Goal: Task Accomplishment & Management: Complete application form

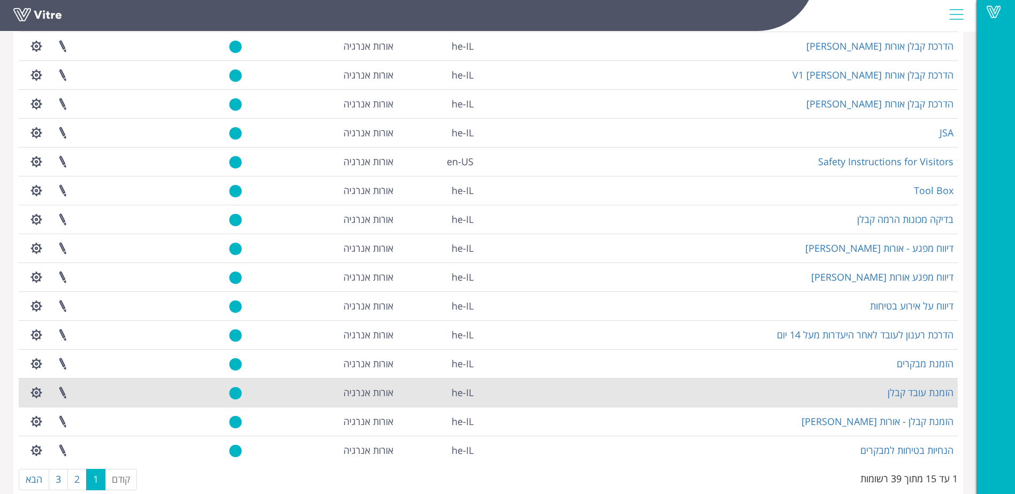
scroll to position [122, 0]
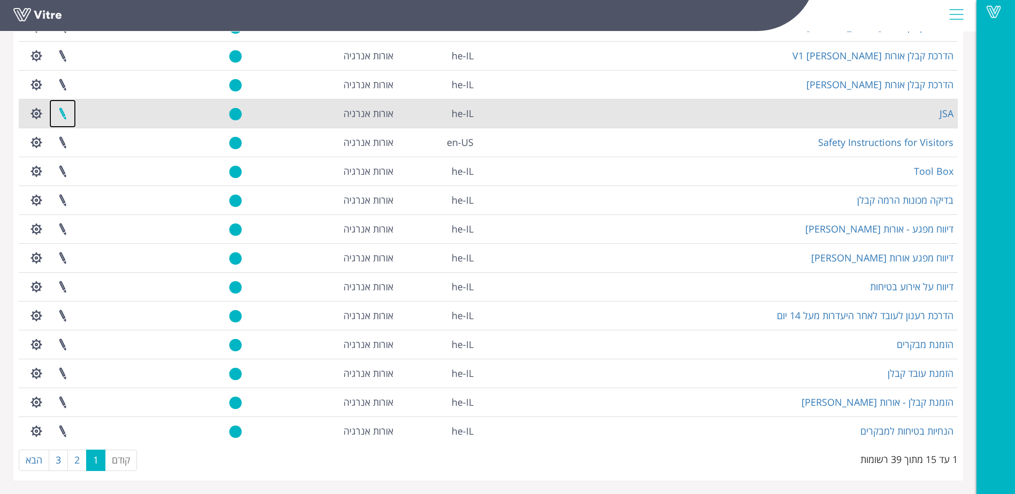
click at [61, 111] on link at bounding box center [62, 114] width 27 height 28
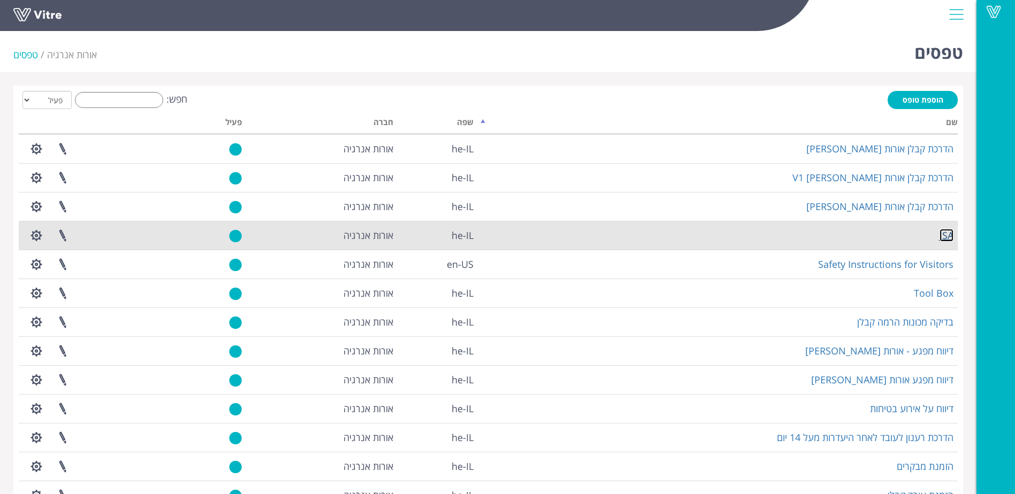
click at [944, 235] on link "JSA" at bounding box center [946, 235] width 14 height 13
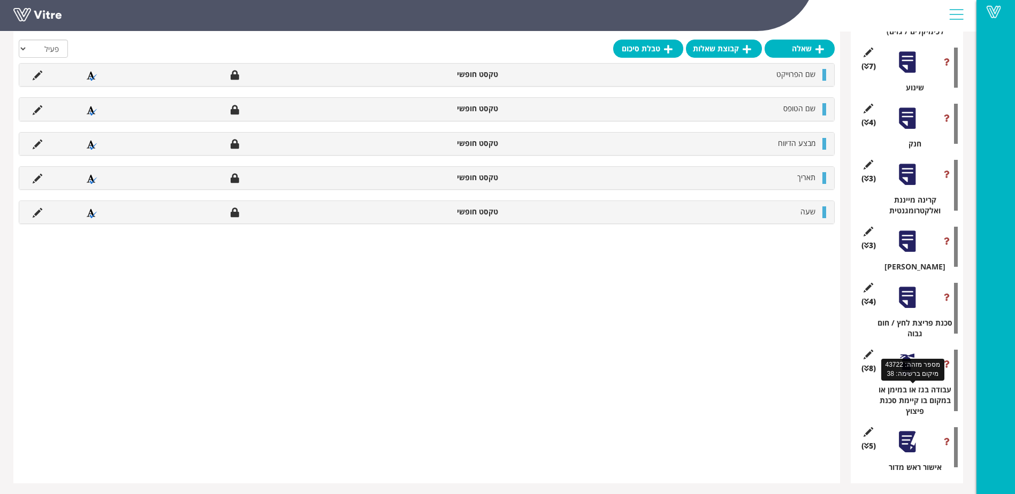
scroll to position [2096, 0]
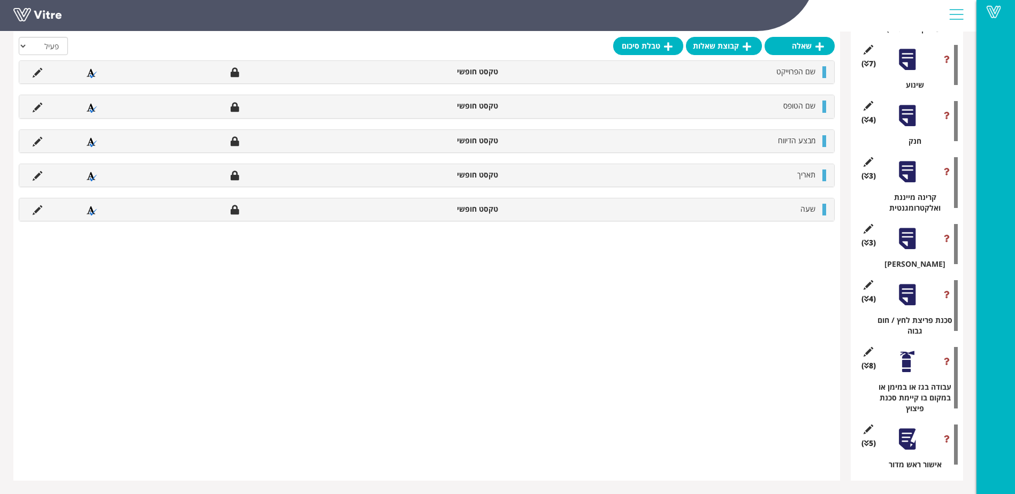
click at [908, 439] on div at bounding box center [907, 439] width 24 height 24
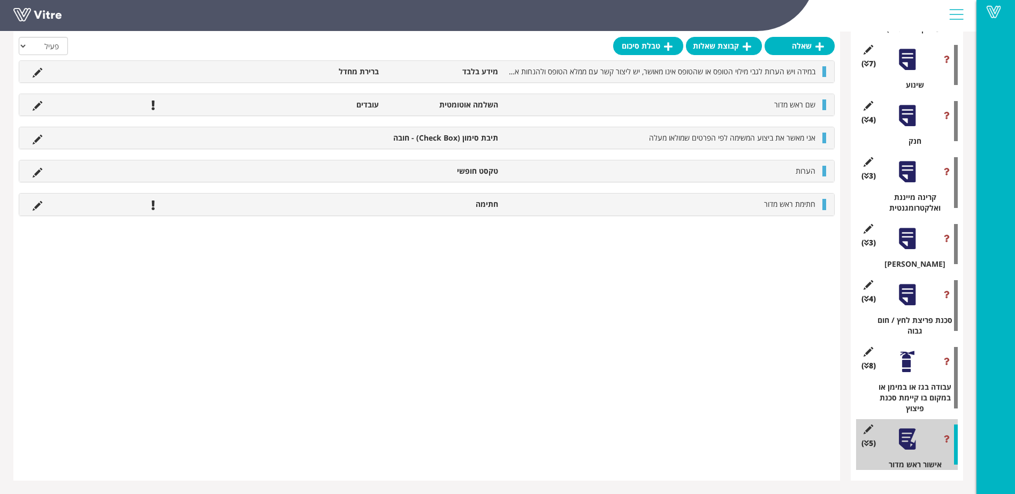
click at [825, 138] on div at bounding box center [824, 138] width 4 height 11
click at [38, 135] on icon at bounding box center [38, 140] width 10 height 10
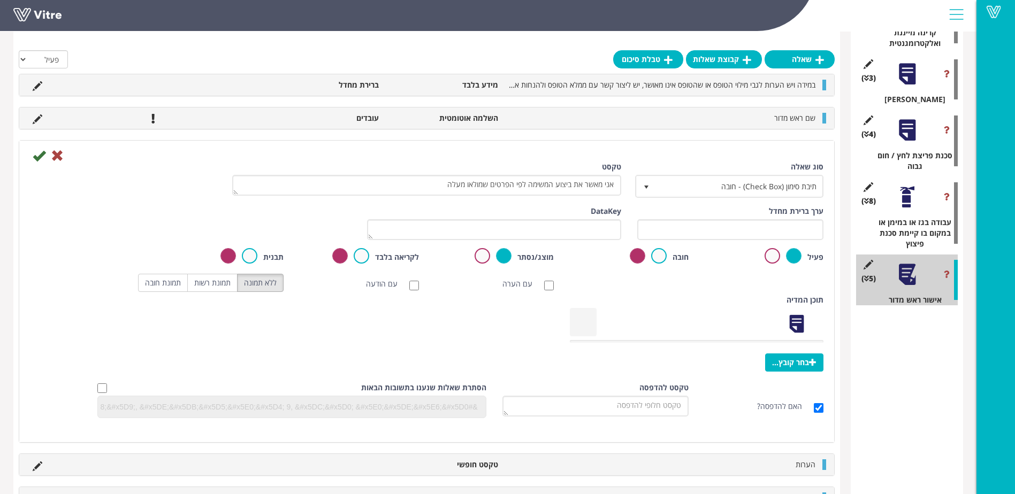
scroll to position [2274, 0]
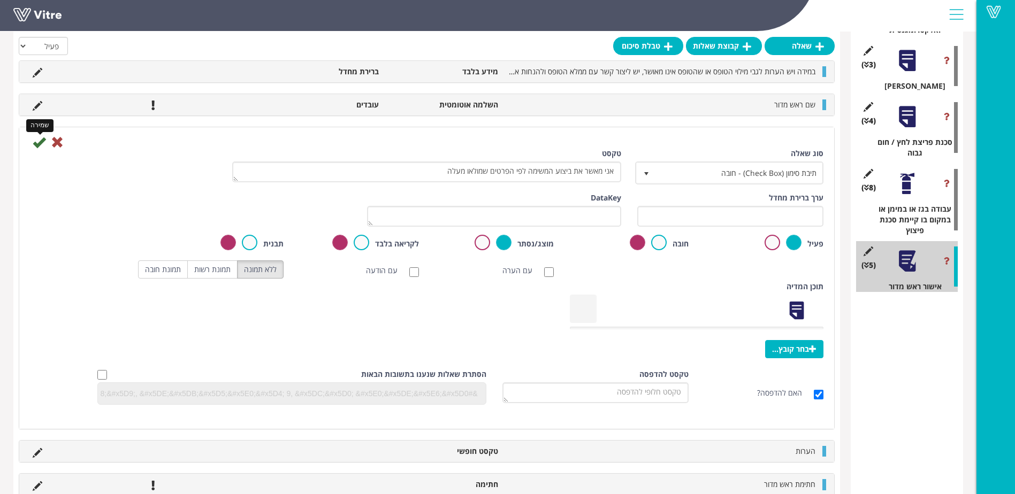
click at [38, 141] on icon at bounding box center [39, 142] width 13 height 13
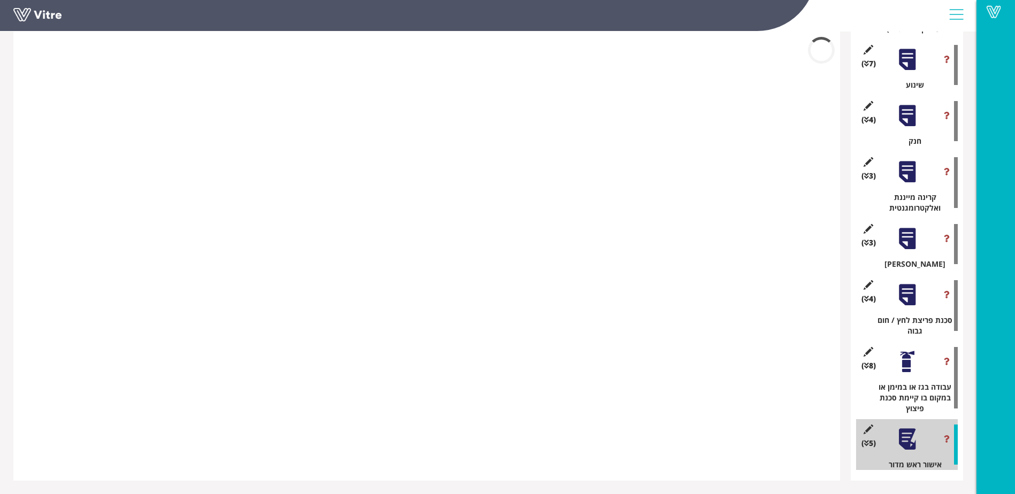
scroll to position [2096, 0]
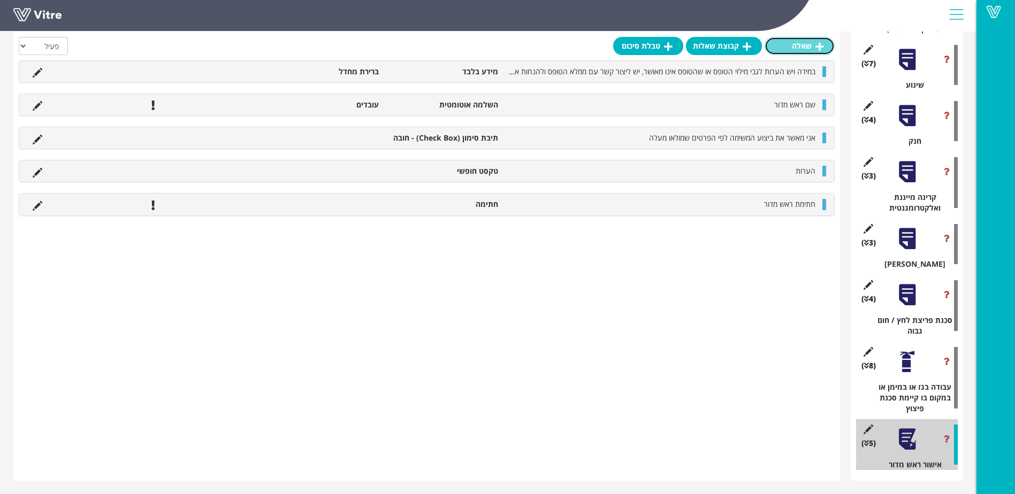
click at [816, 47] on icon at bounding box center [819, 47] width 9 height 10
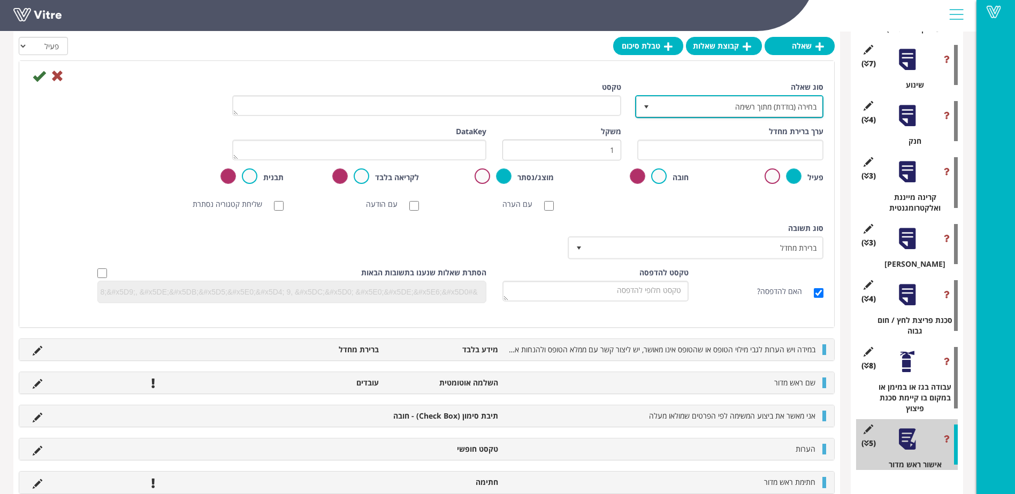
click at [645, 108] on span "select" at bounding box center [646, 107] width 9 height 9
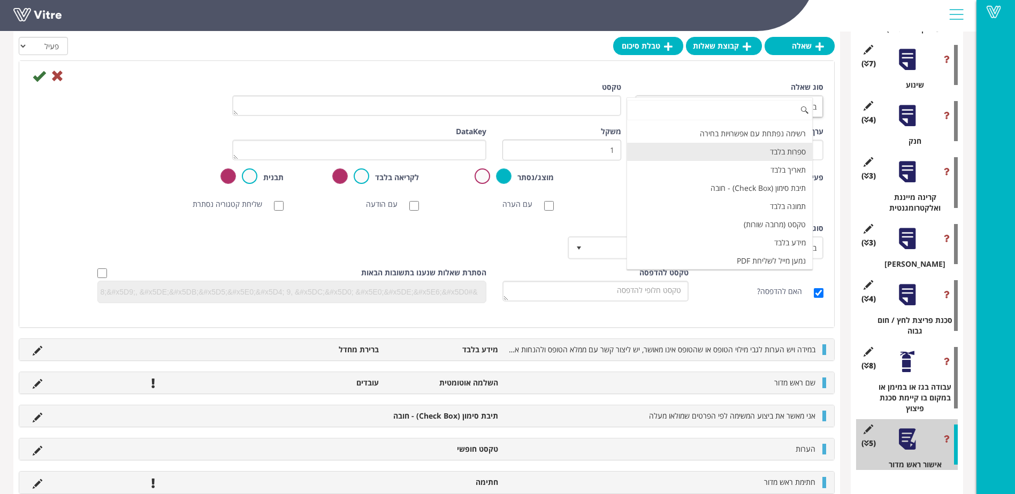
scroll to position [214, 0]
click at [790, 188] on li "מידע בלבד" at bounding box center [719, 189] width 185 height 18
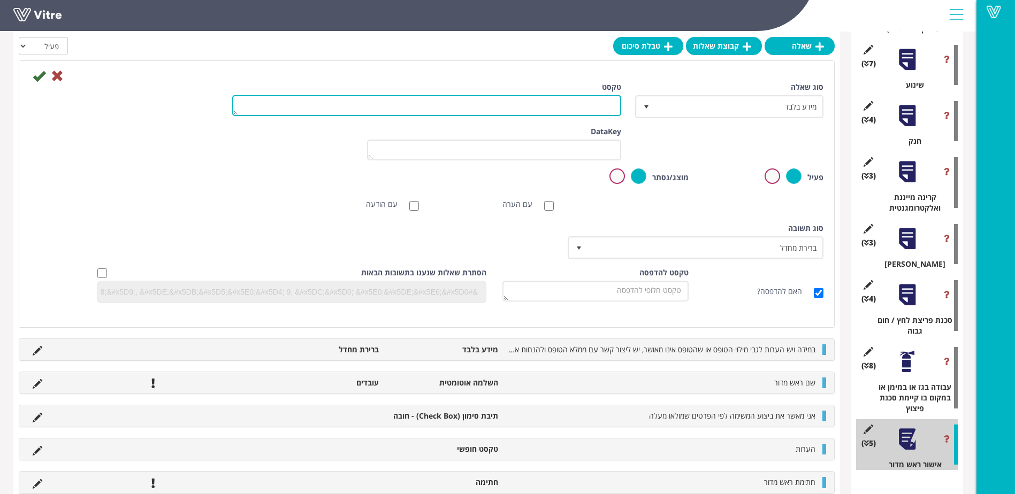
click at [591, 103] on textarea "טקסט" at bounding box center [426, 105] width 389 height 21
type textarea "אני מאשר כי העובדים שנשלחו לביצוע המשימה בעלי הרשאת עבודה מתאימה לפי נהלי התחנה"
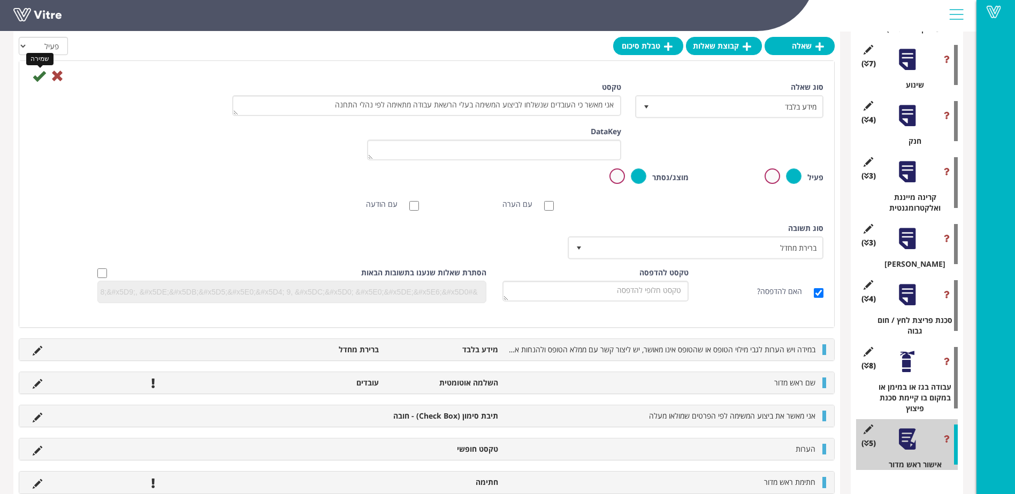
click at [40, 73] on icon at bounding box center [39, 76] width 13 height 13
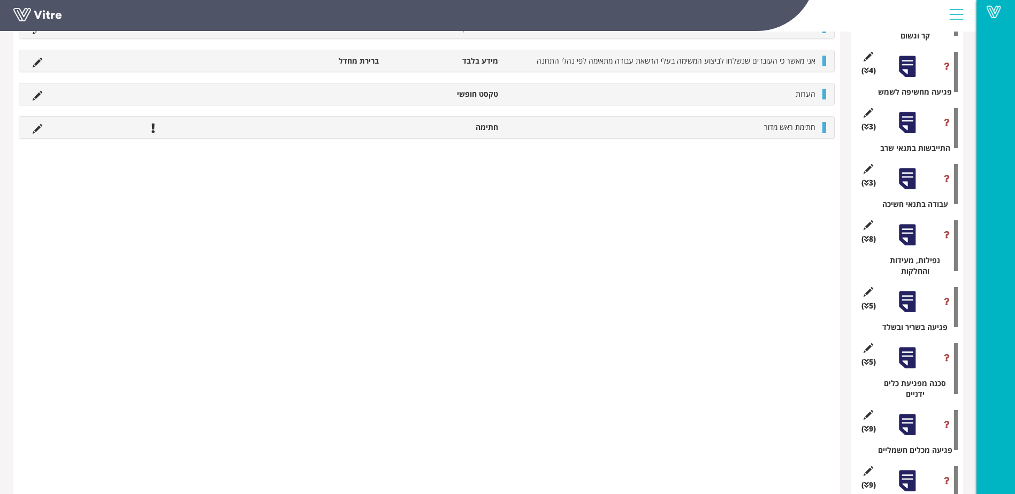
scroll to position [491, 0]
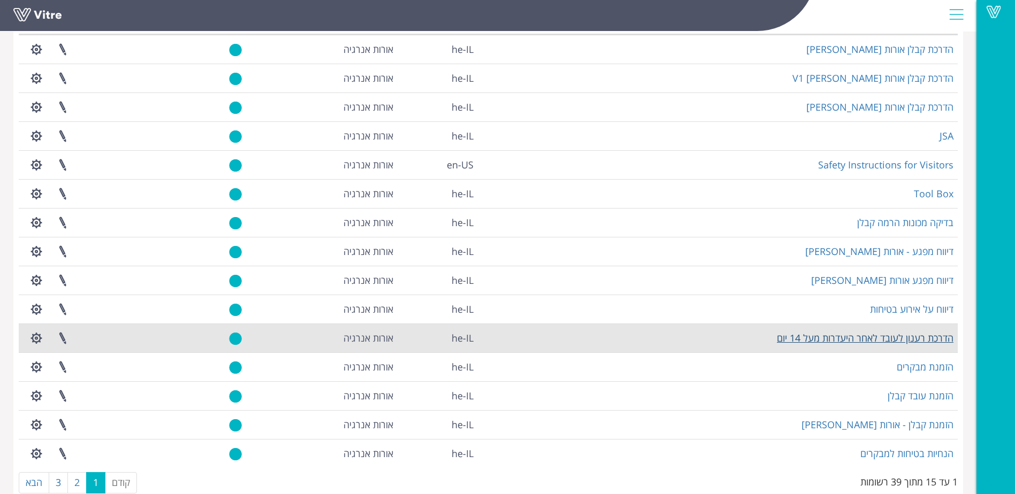
scroll to position [122, 0]
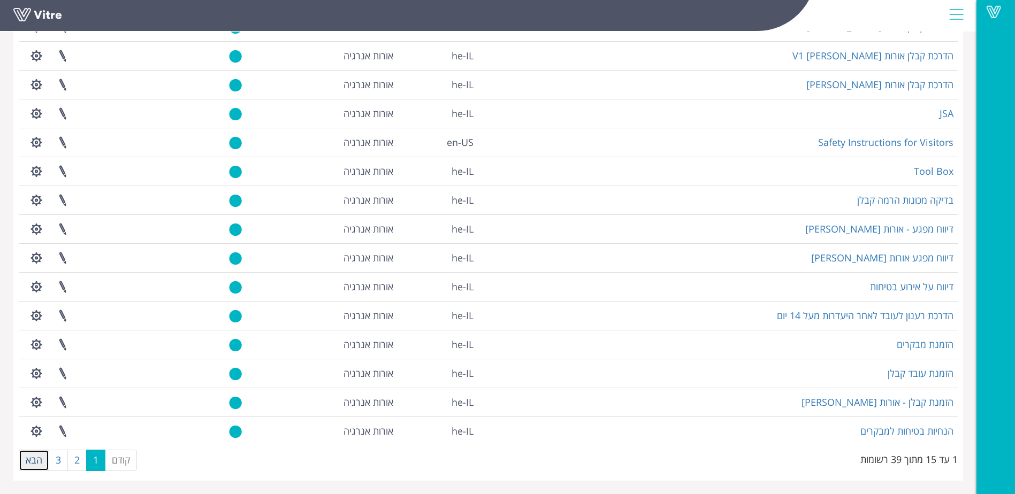
click at [31, 460] on link "הבא" at bounding box center [34, 460] width 30 height 21
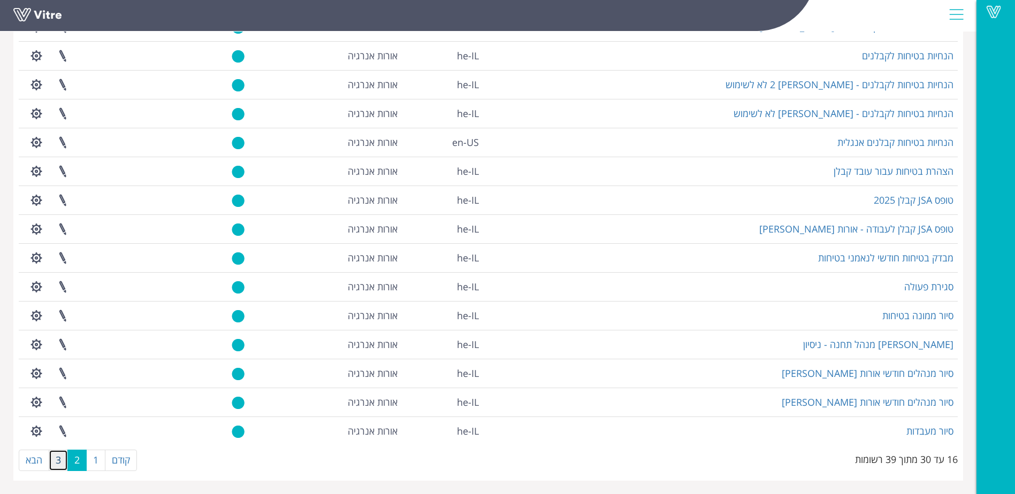
click at [62, 460] on link "3" at bounding box center [58, 460] width 19 height 21
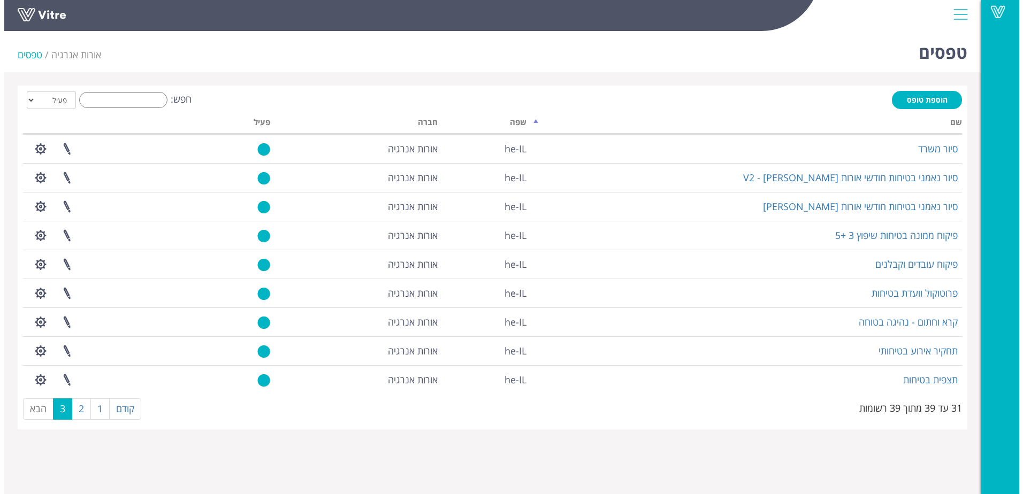
scroll to position [0, 0]
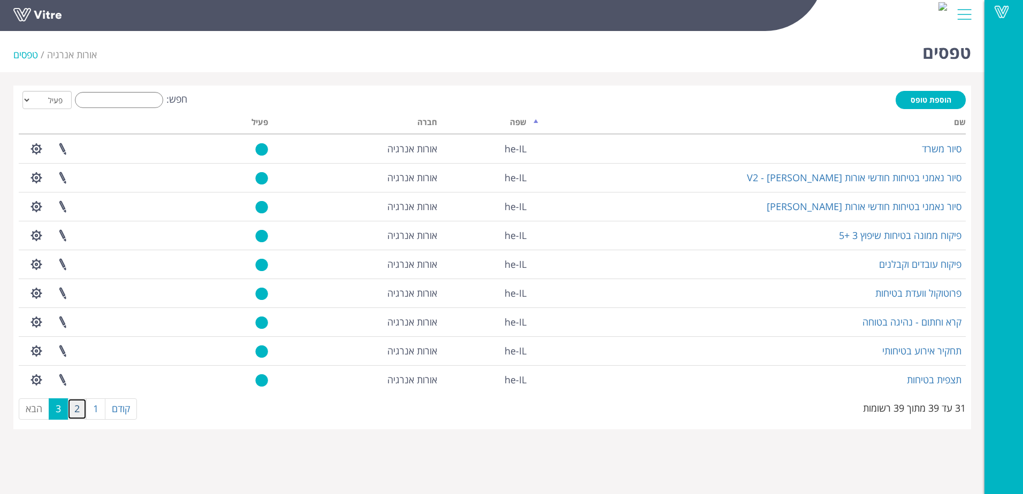
click at [80, 405] on link "2" at bounding box center [76, 409] width 19 height 21
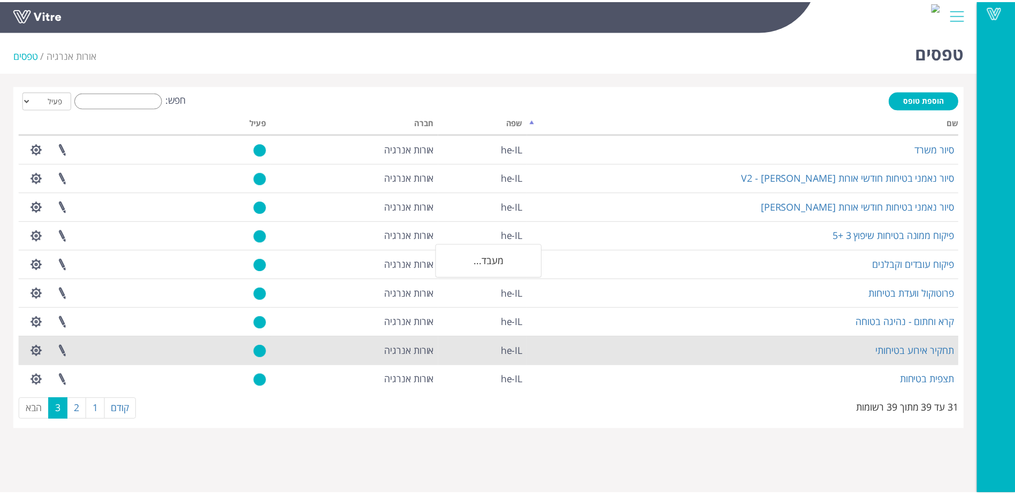
scroll to position [122, 0]
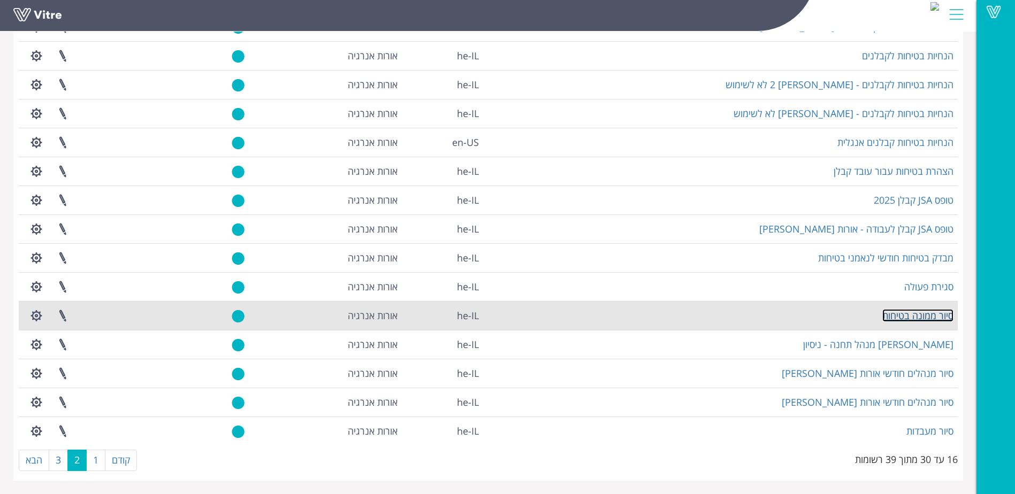
click at [931, 311] on link "סיור ממונה בטיחות" at bounding box center [917, 315] width 71 height 13
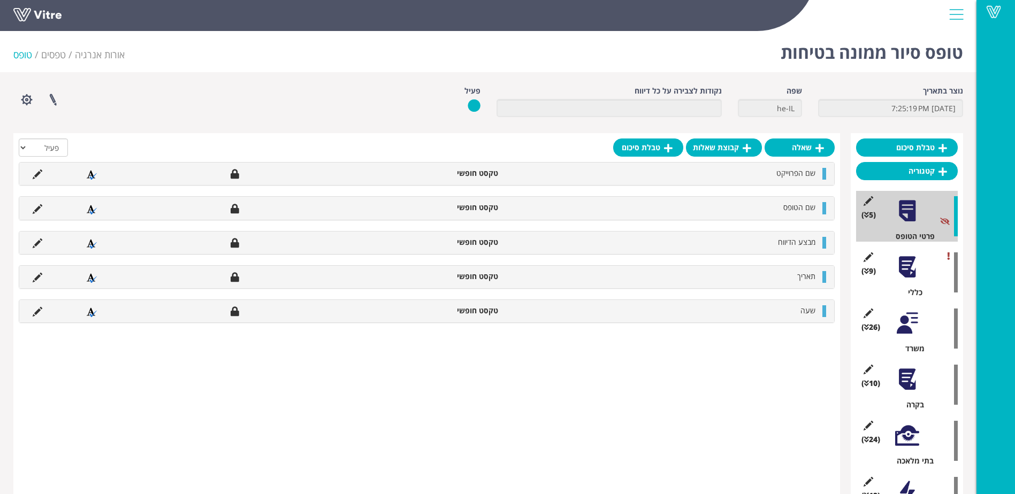
click at [908, 277] on div at bounding box center [907, 267] width 24 height 24
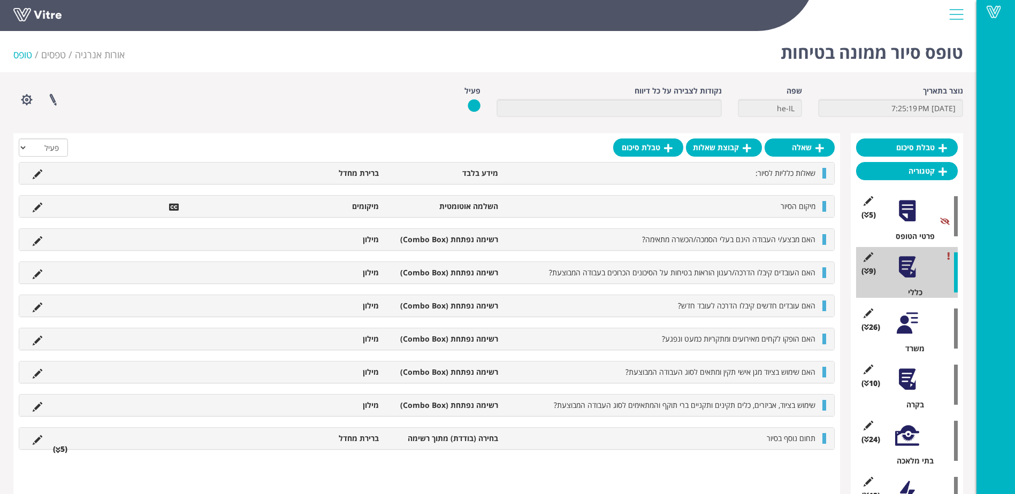
click at [902, 331] on div at bounding box center [907, 323] width 24 height 24
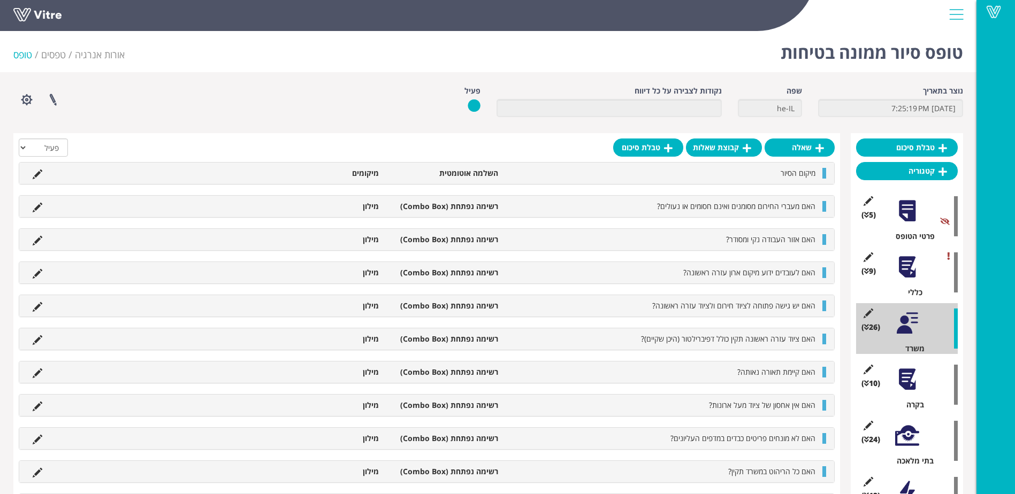
click at [910, 384] on div at bounding box center [907, 380] width 24 height 24
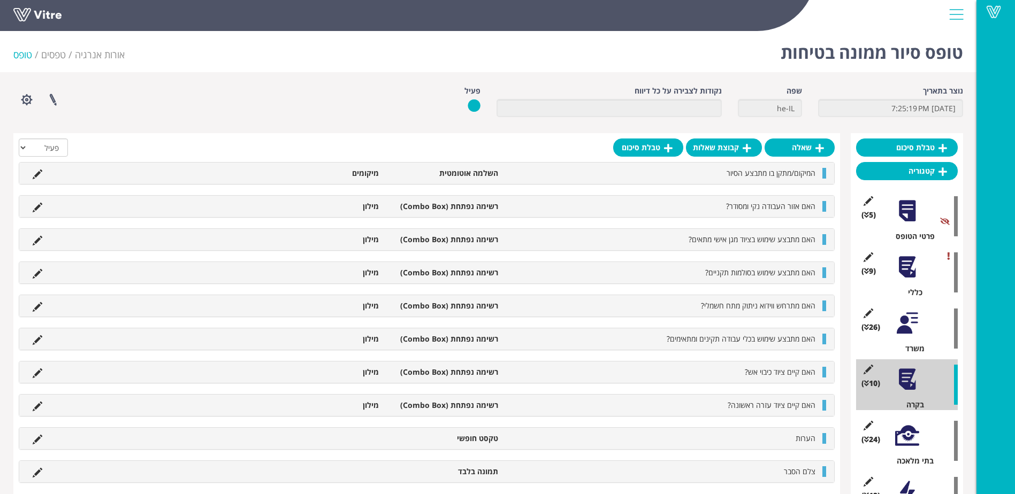
click at [908, 435] on div at bounding box center [907, 436] width 24 height 24
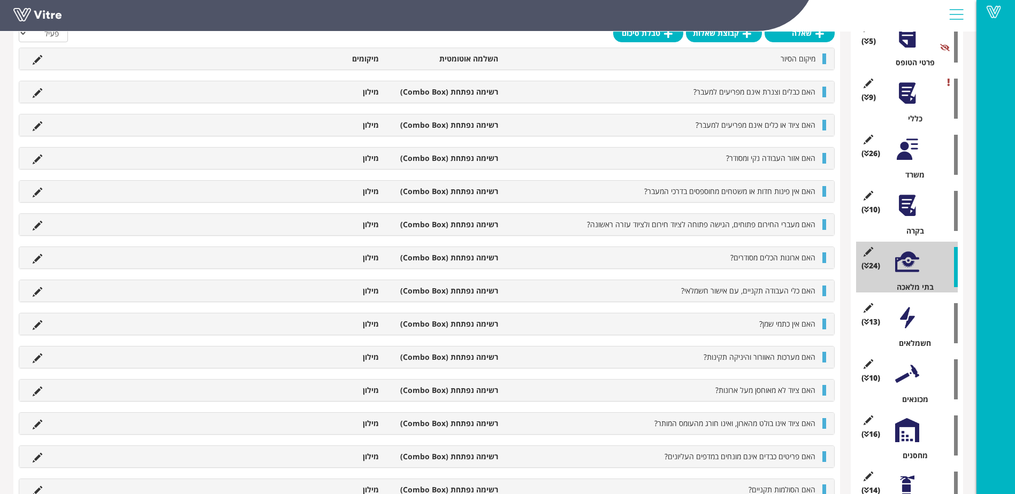
scroll to position [214, 0]
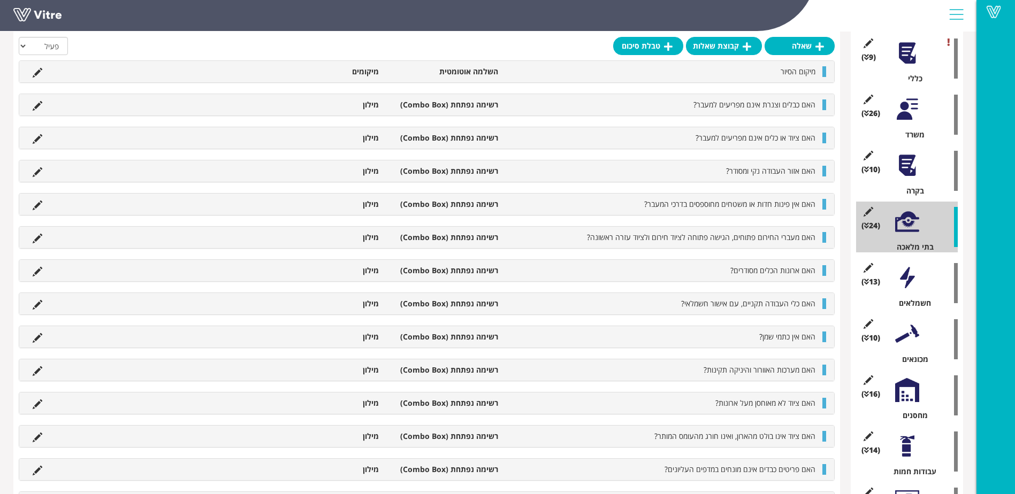
click at [910, 285] on div at bounding box center [907, 278] width 24 height 24
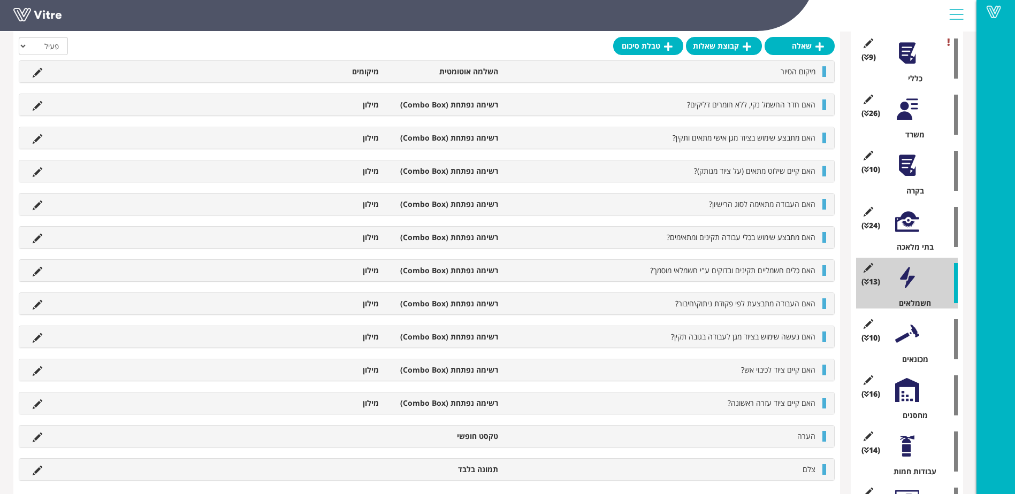
click at [906, 340] on div at bounding box center [907, 334] width 24 height 24
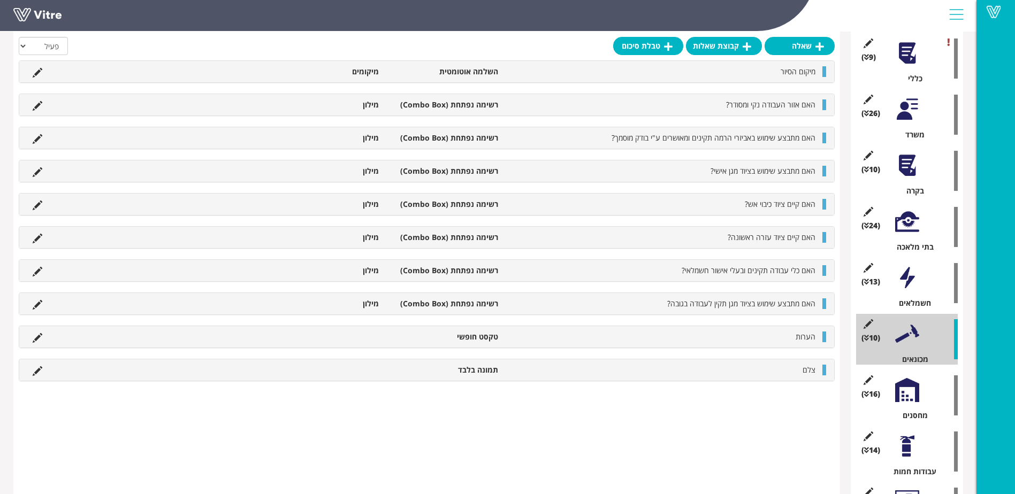
click at [908, 395] on div at bounding box center [907, 390] width 24 height 24
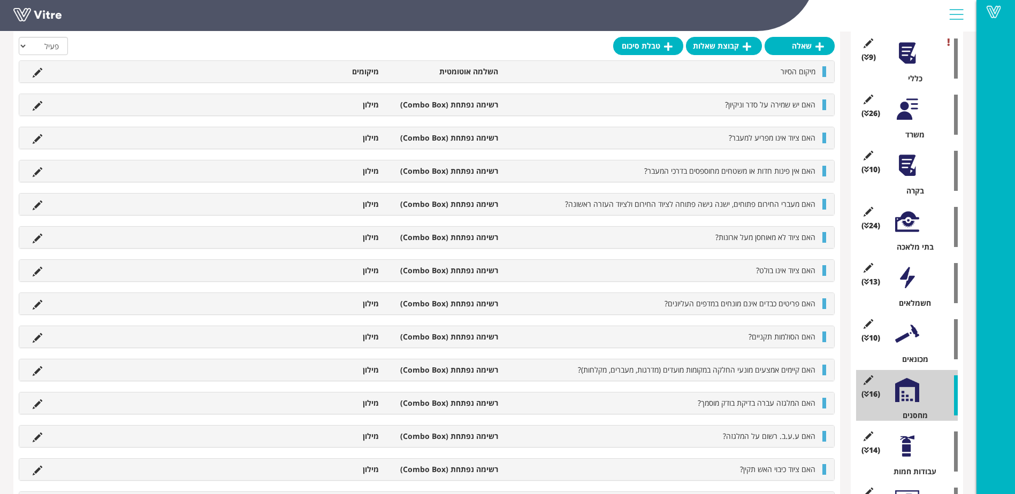
click at [909, 455] on div at bounding box center [907, 446] width 24 height 24
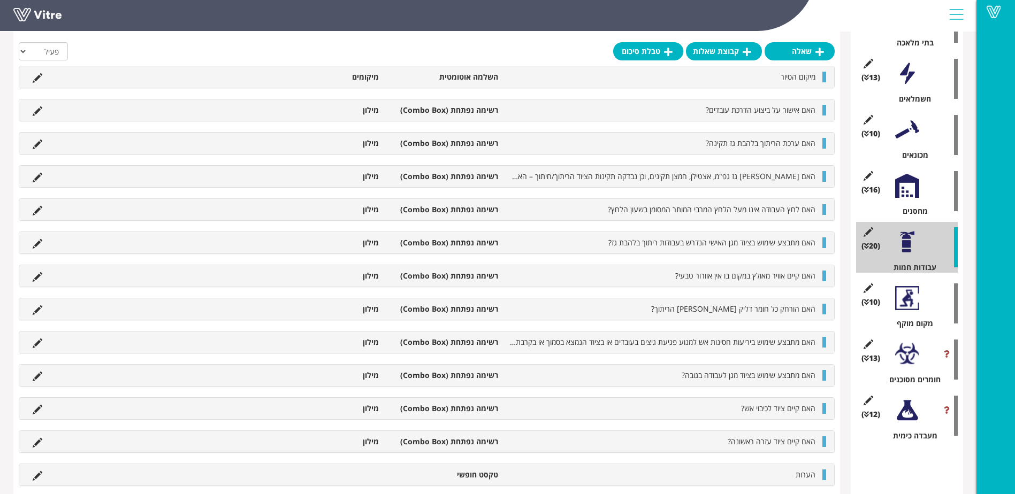
scroll to position [424, 0]
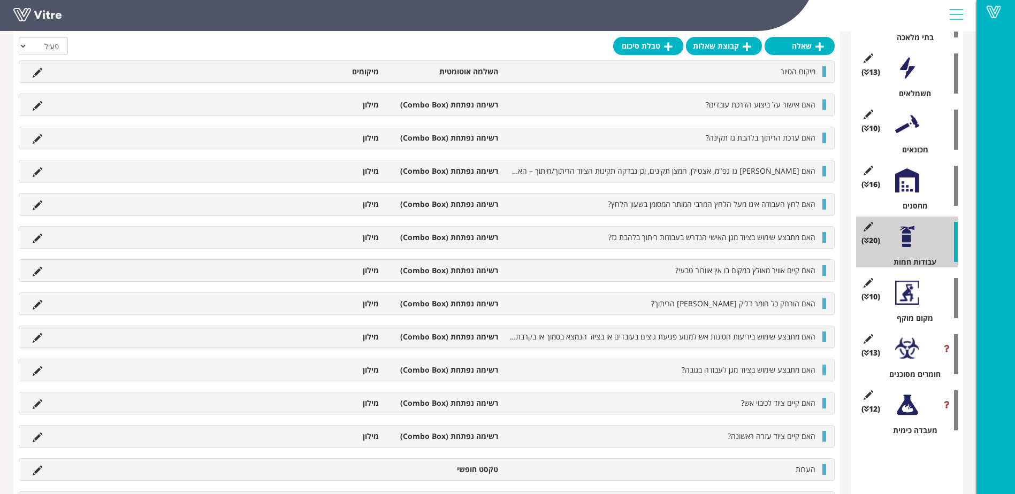
click at [907, 299] on div at bounding box center [907, 293] width 24 height 24
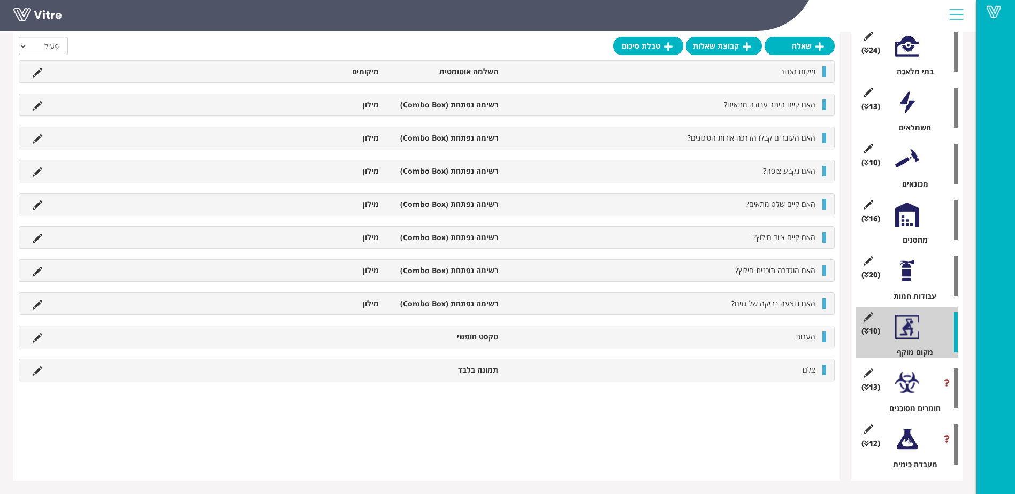
click at [911, 386] on div at bounding box center [907, 383] width 24 height 24
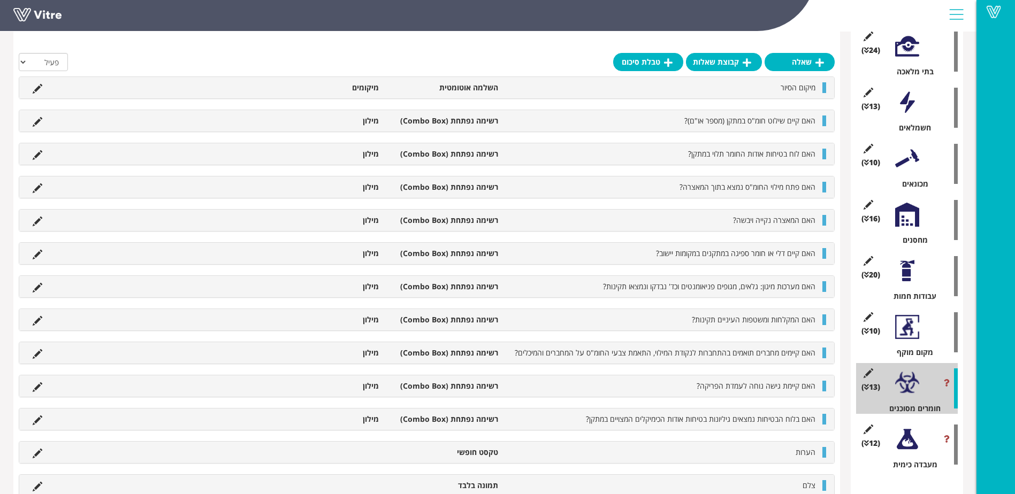
scroll to position [424, 0]
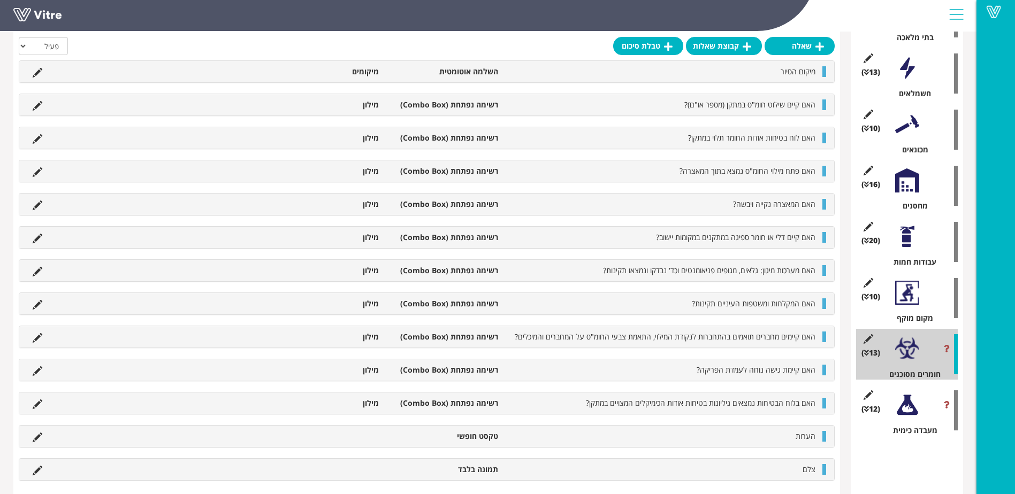
click at [909, 408] on div at bounding box center [907, 405] width 24 height 24
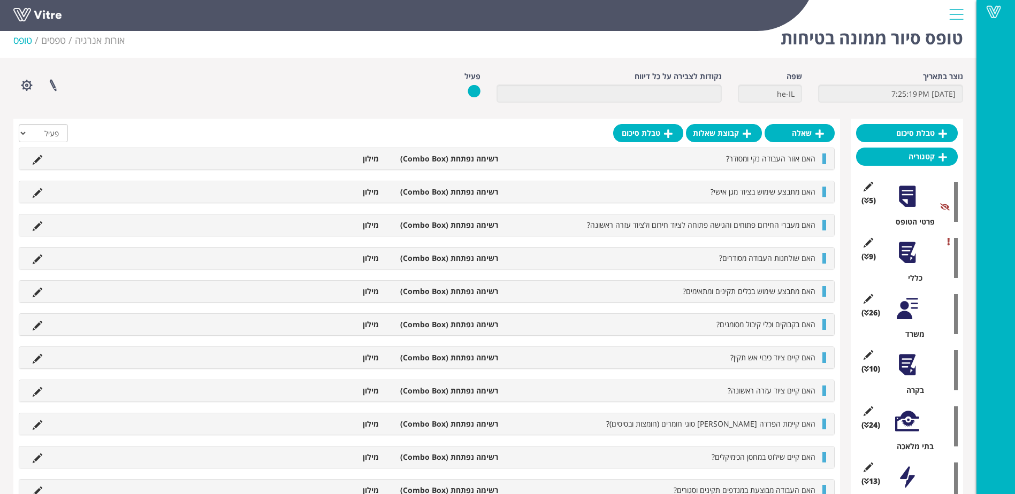
scroll to position [0, 0]
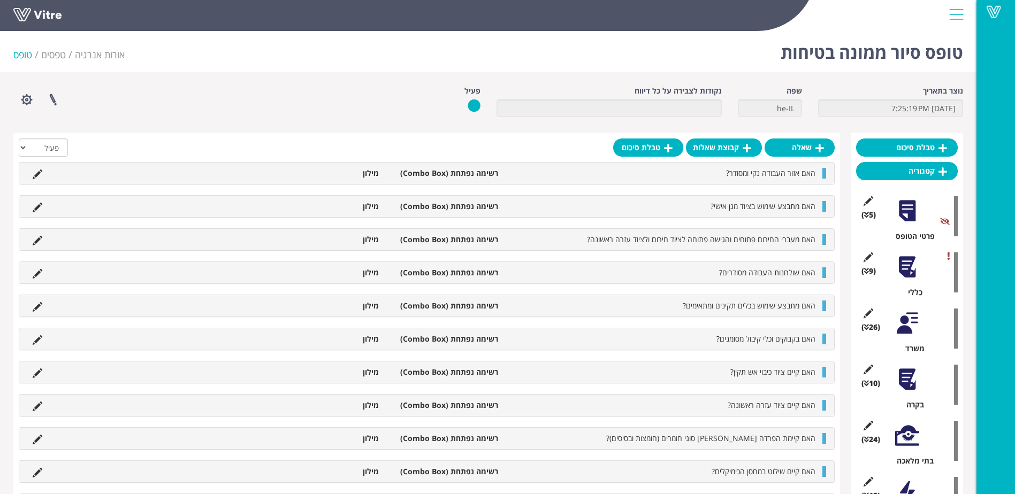
click at [910, 213] on div at bounding box center [907, 211] width 24 height 24
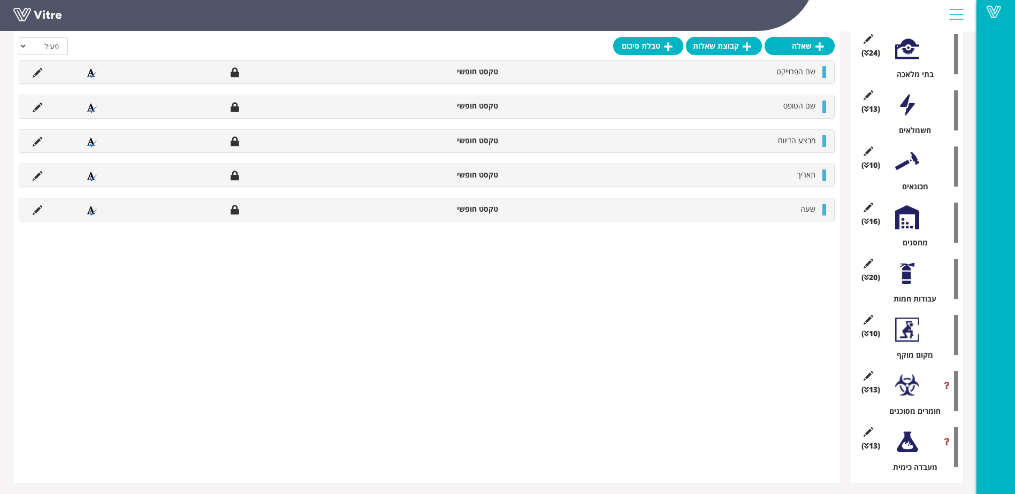
scroll to position [389, 0]
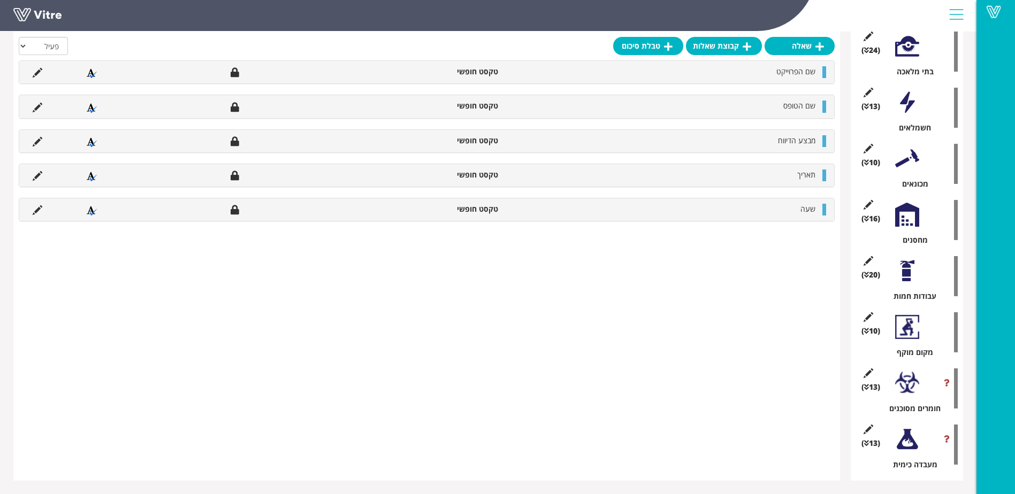
click at [912, 441] on div at bounding box center [907, 439] width 24 height 24
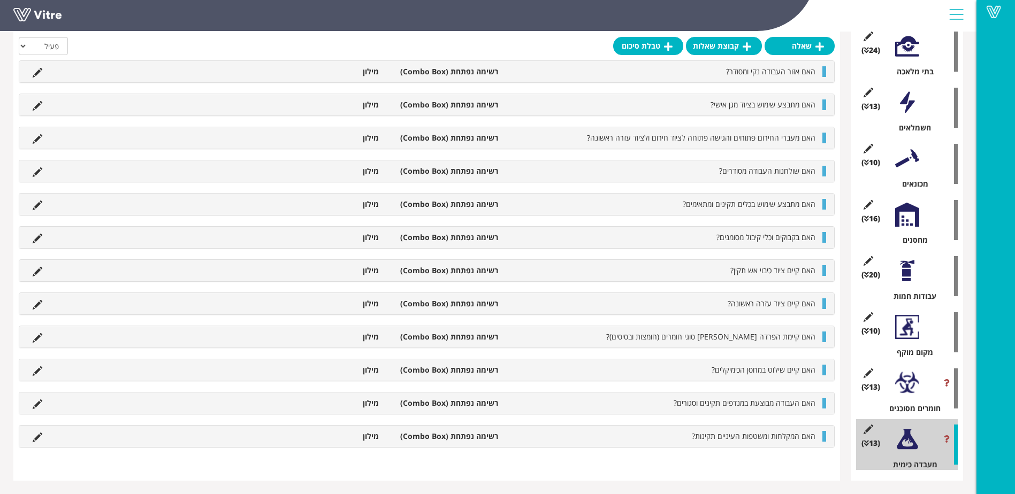
click at [911, 383] on div at bounding box center [907, 383] width 24 height 24
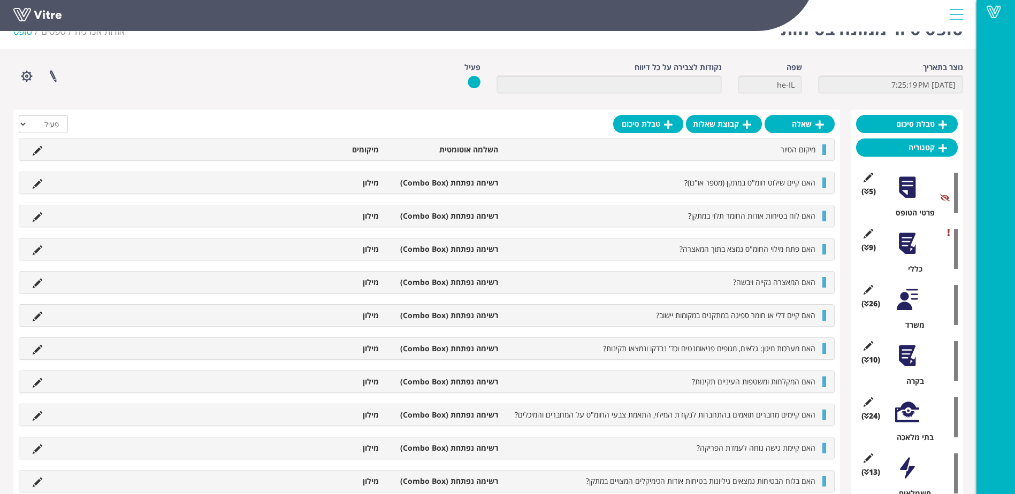
scroll to position [15, 0]
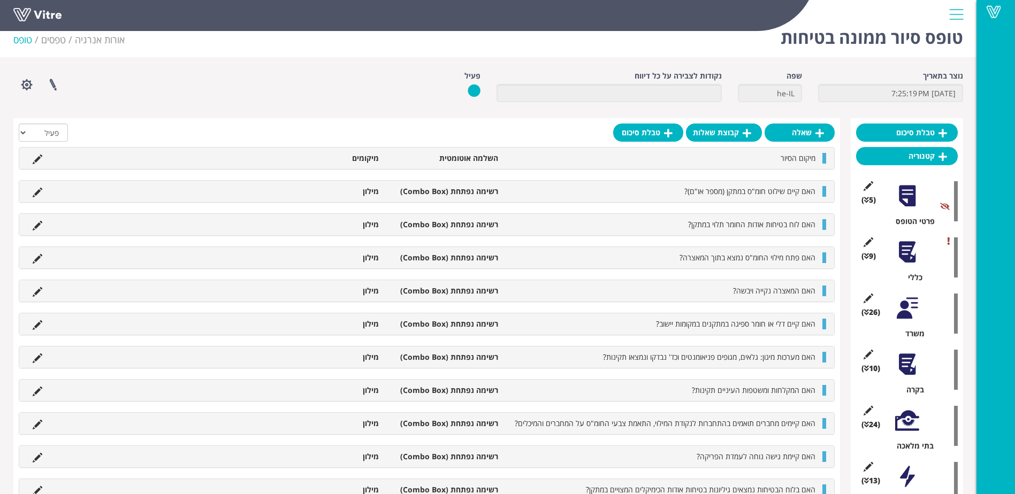
click at [904, 250] on div at bounding box center [907, 252] width 24 height 24
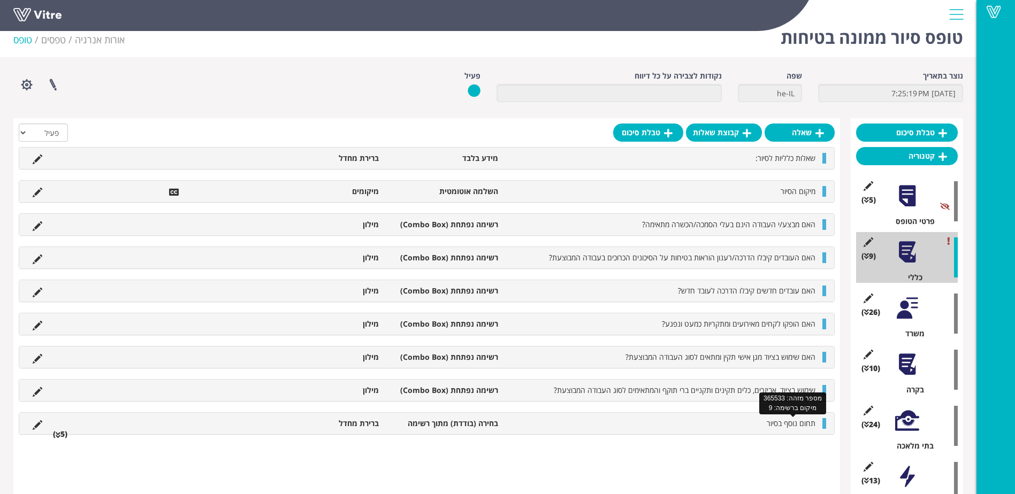
click at [789, 422] on span "תחום נוסף בסיור" at bounding box center [791, 423] width 49 height 10
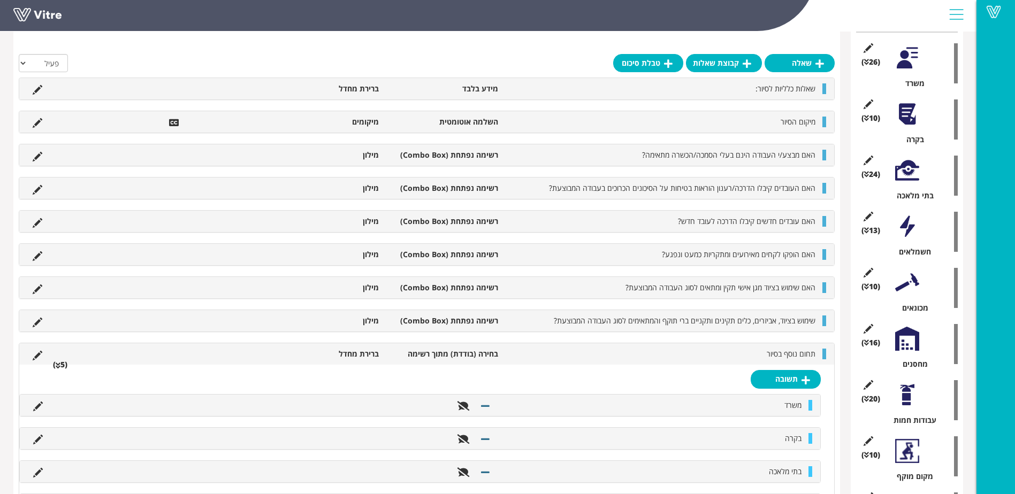
scroll to position [282, 0]
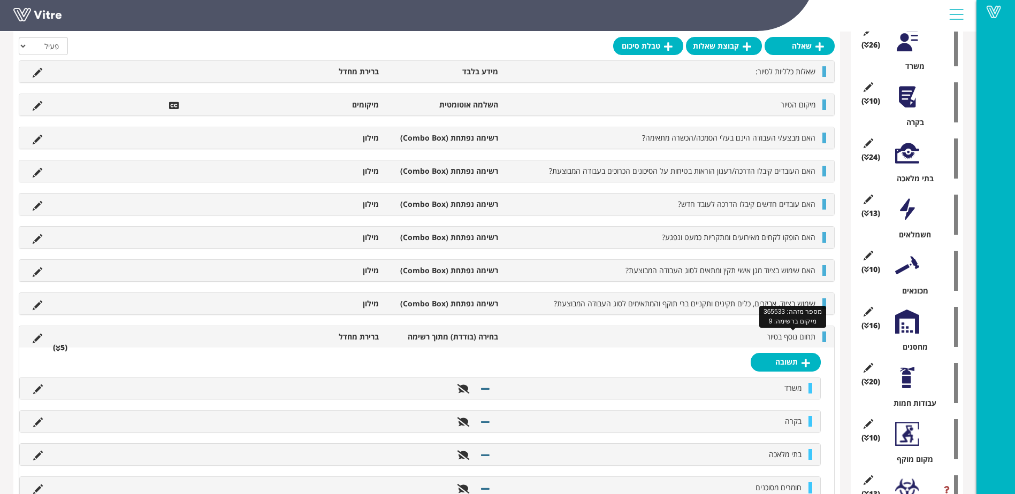
click at [799, 334] on span "תחום נוסף בסיור" at bounding box center [791, 337] width 49 height 10
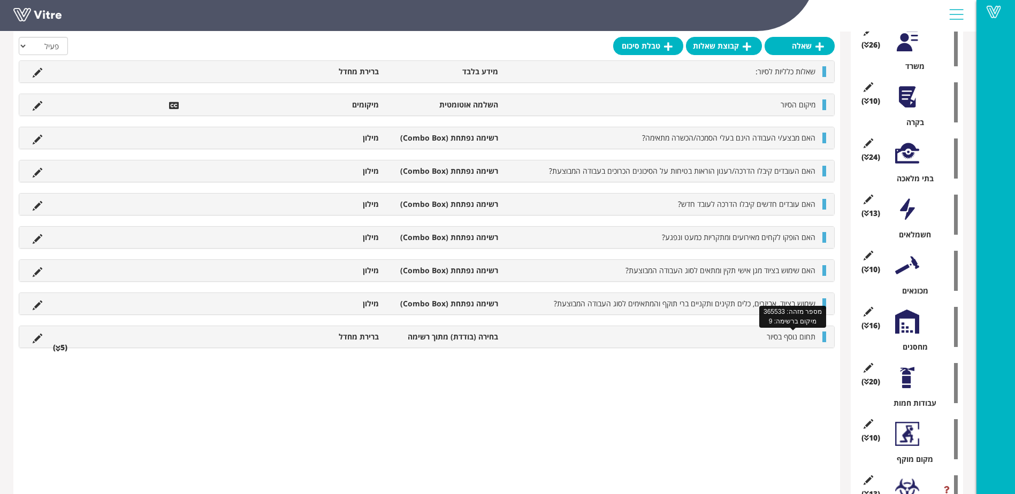
click at [782, 332] on span "תחום נוסף בסיור" at bounding box center [791, 337] width 49 height 10
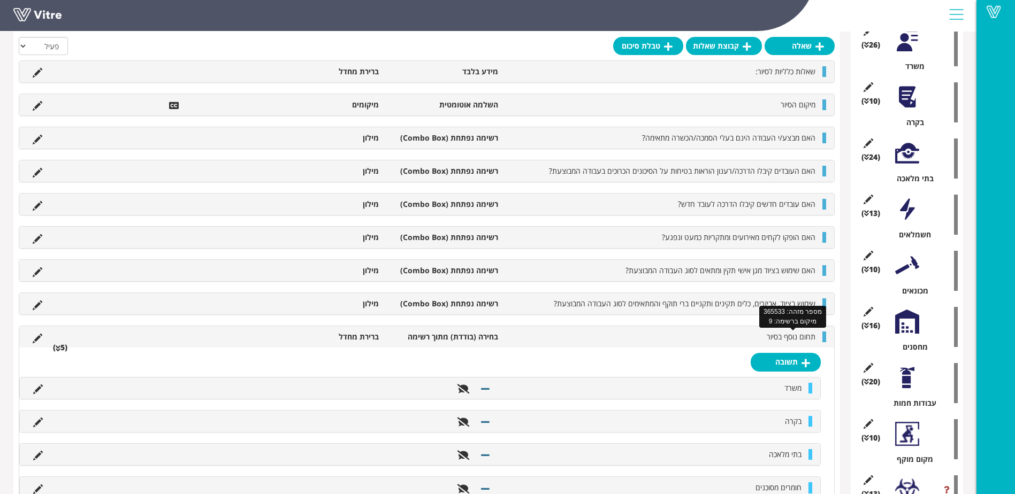
click at [782, 332] on span "תחום נוסף בסיור" at bounding box center [791, 337] width 49 height 10
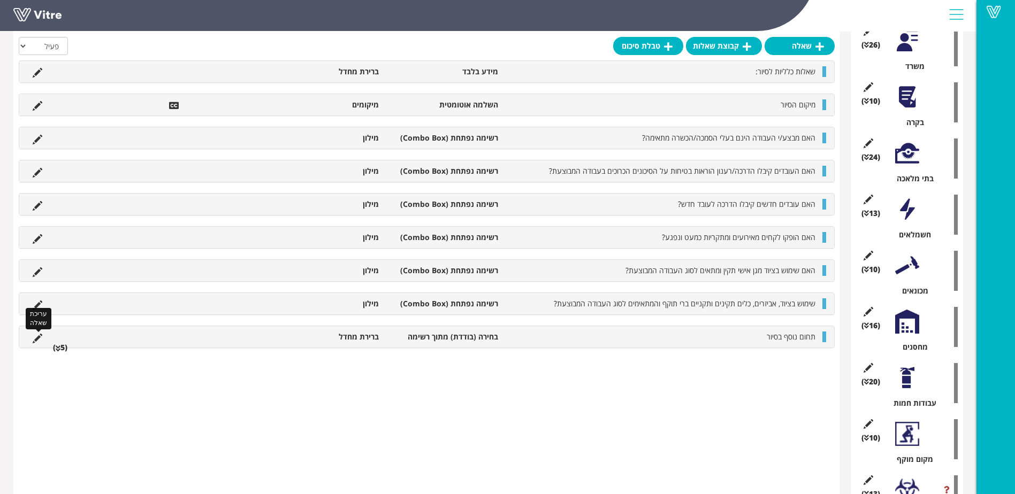
click at [39, 339] on icon at bounding box center [38, 339] width 10 height 10
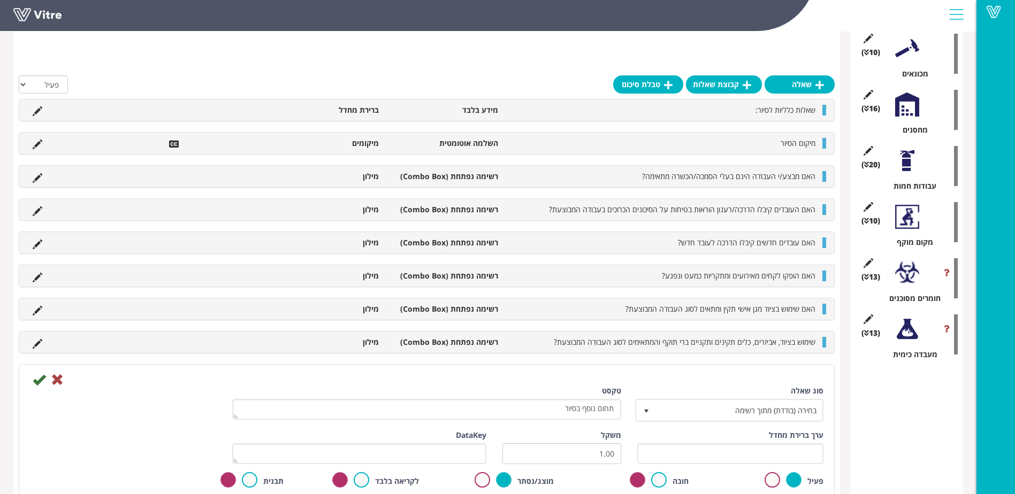
scroll to position [550, 0]
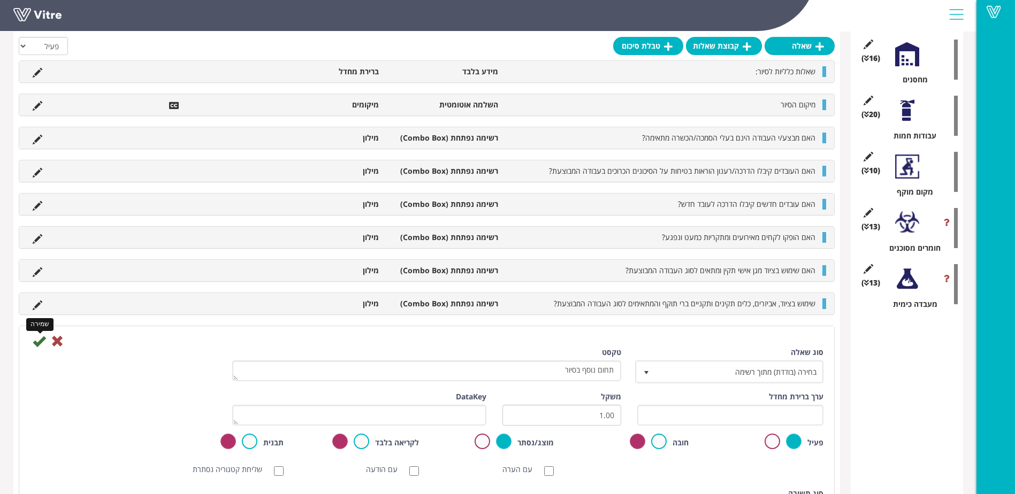
click at [39, 342] on icon at bounding box center [39, 341] width 13 height 13
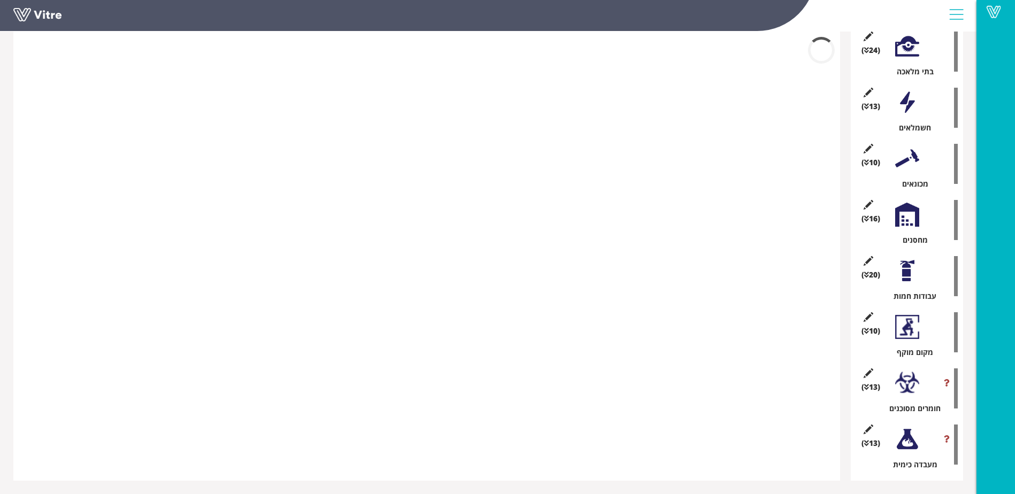
scroll to position [389, 0]
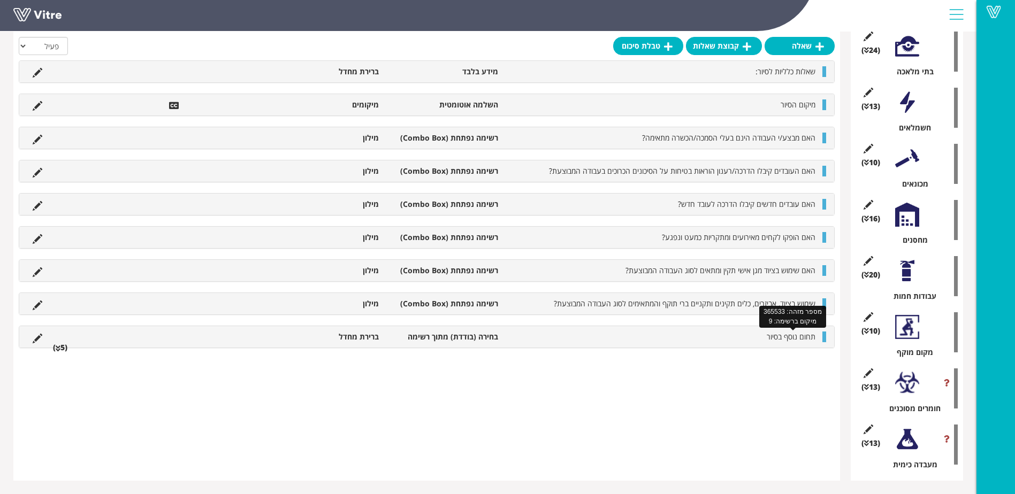
click at [801, 336] on span "תחום נוסף בסיור" at bounding box center [791, 337] width 49 height 10
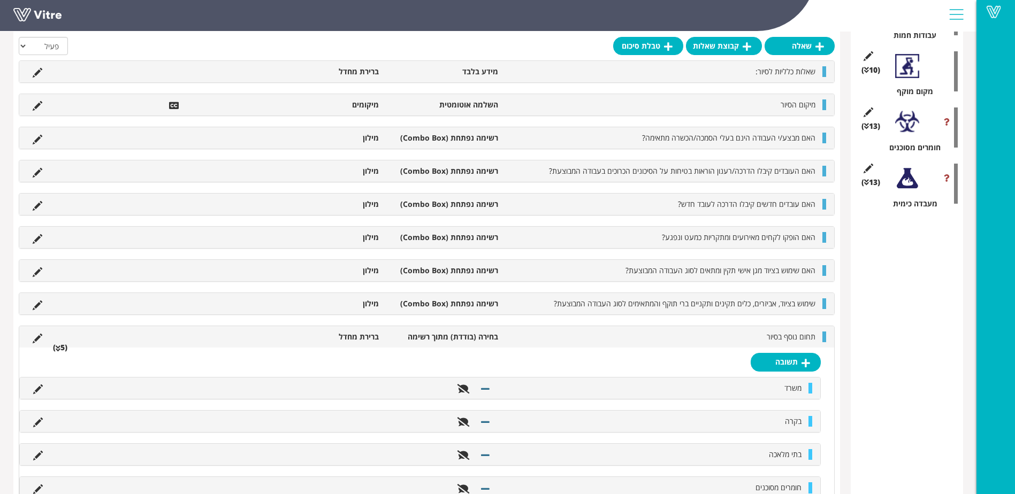
scroll to position [657, 0]
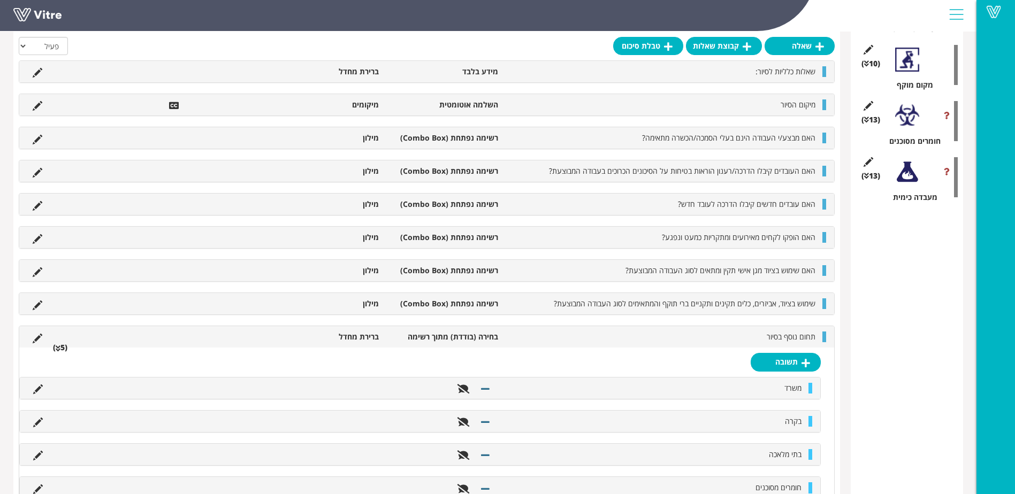
click at [915, 117] on div at bounding box center [907, 116] width 24 height 24
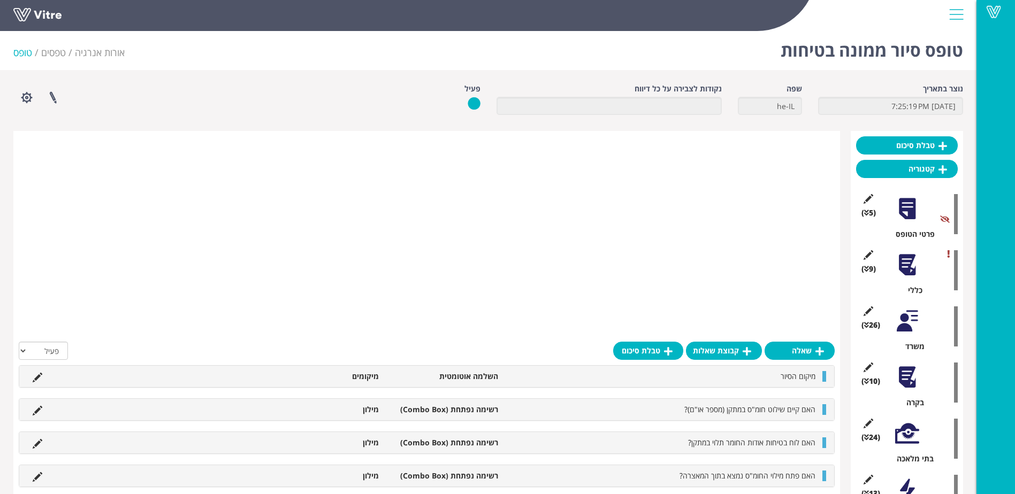
scroll to position [0, 0]
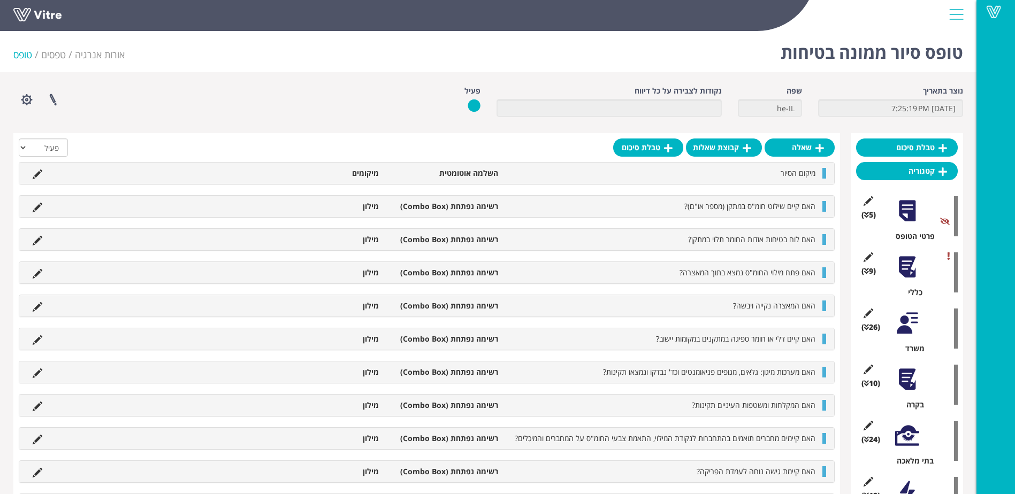
click at [910, 269] on div at bounding box center [907, 267] width 24 height 24
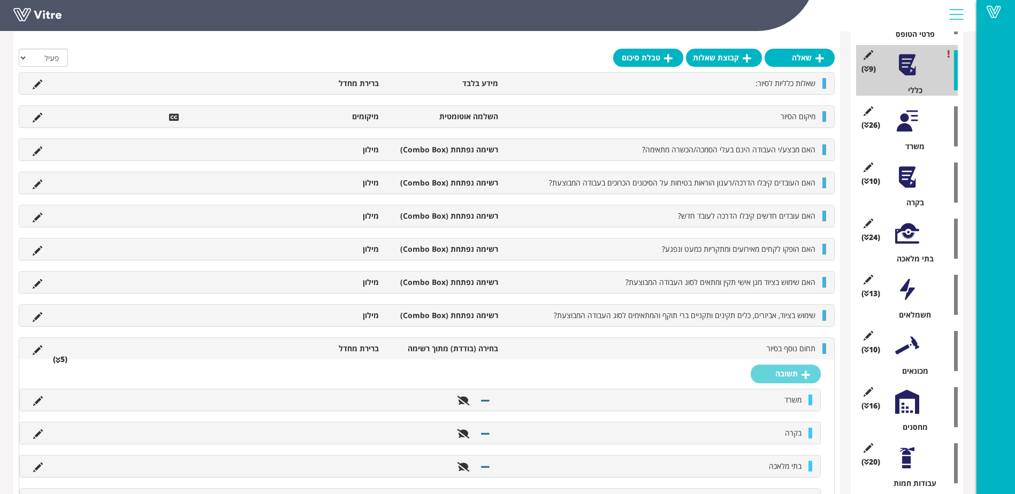
scroll to position [214, 0]
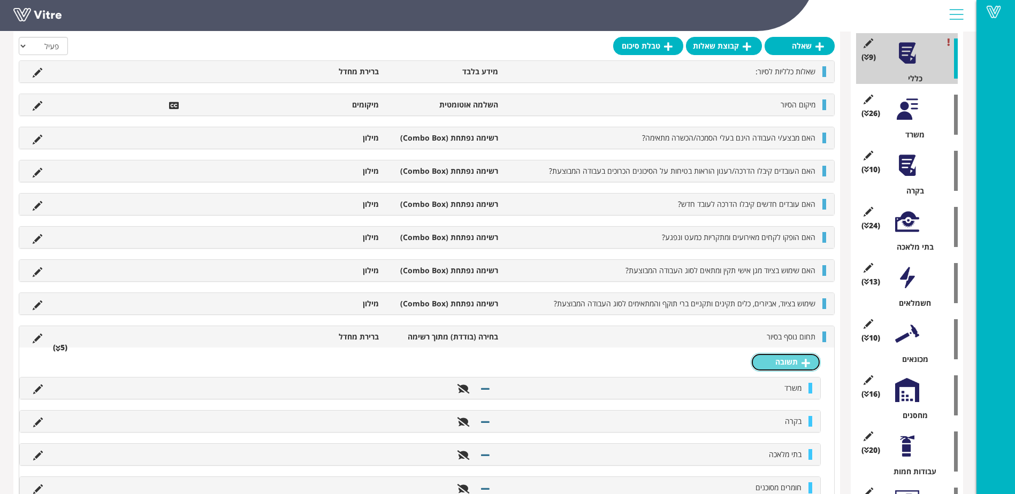
click at [804, 361] on icon at bounding box center [805, 363] width 9 height 10
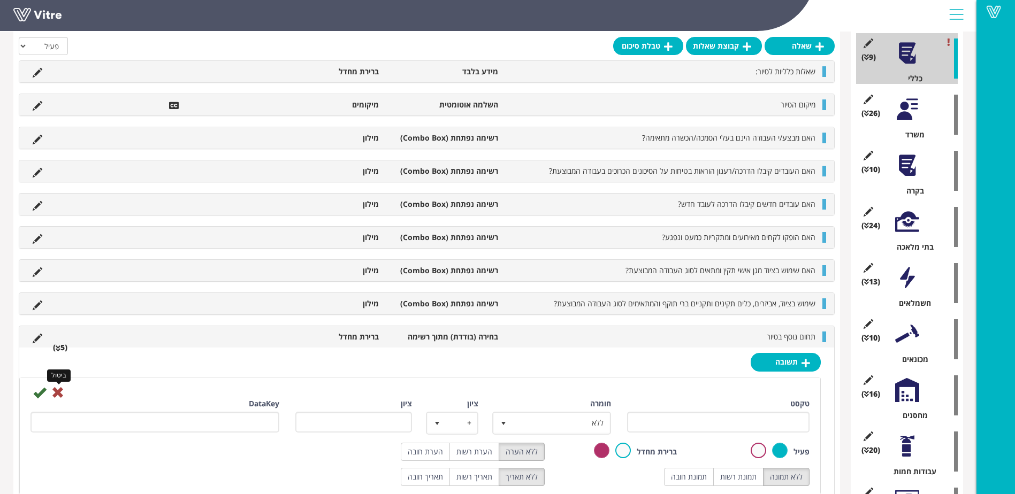
click at [57, 394] on icon at bounding box center [57, 392] width 13 height 13
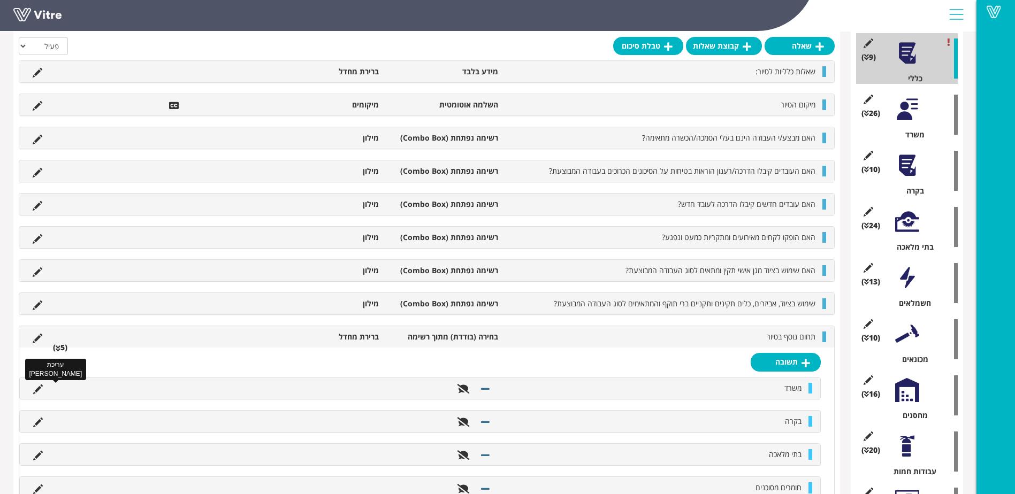
click at [38, 388] on icon at bounding box center [38, 390] width 10 height 10
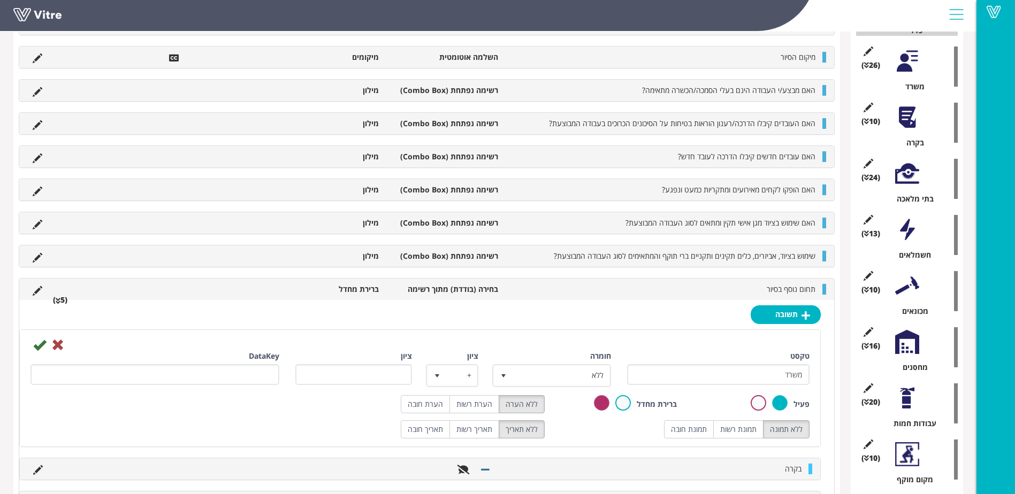
scroll to position [267, 0]
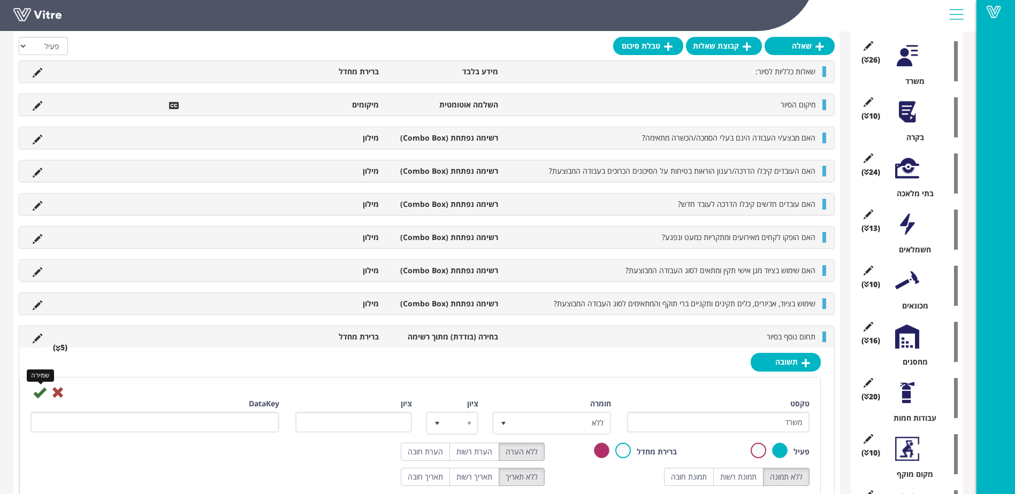
click at [40, 391] on icon at bounding box center [39, 392] width 13 height 13
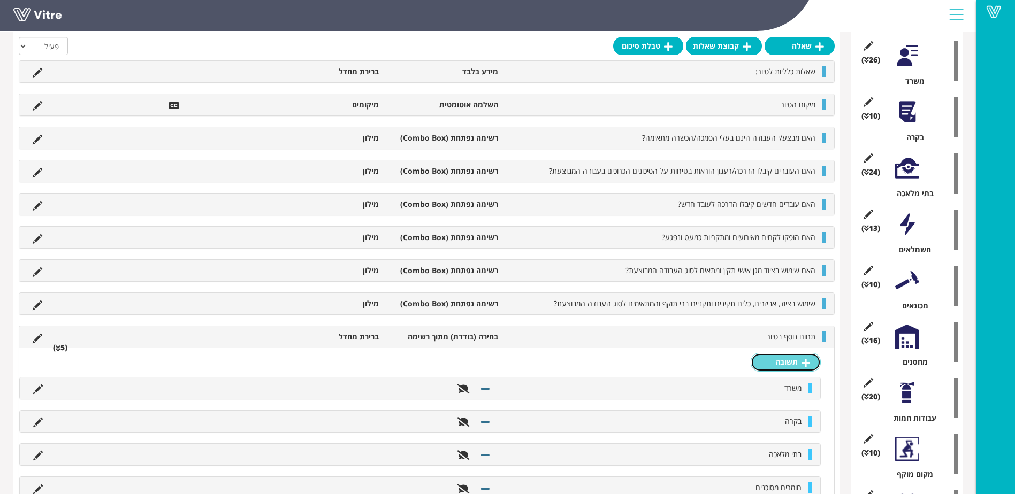
click at [804, 363] on icon at bounding box center [805, 363] width 9 height 10
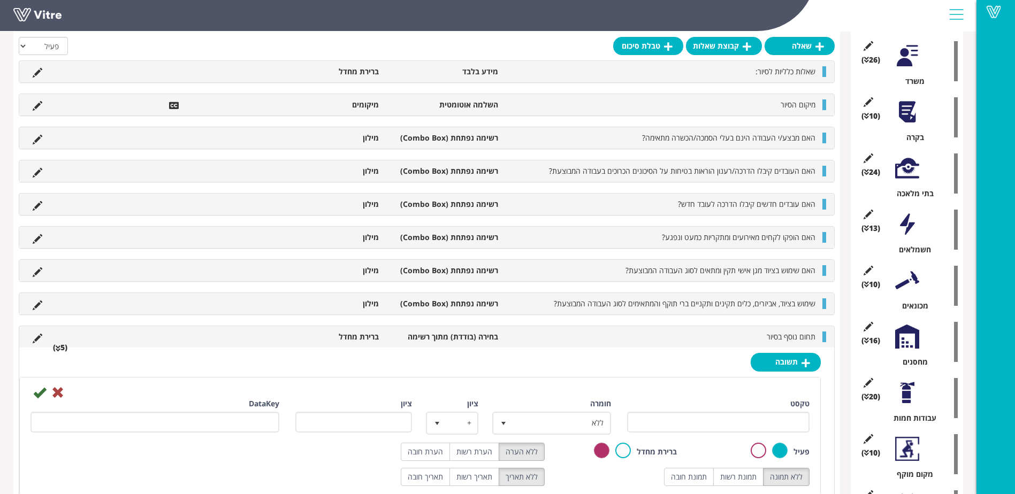
click at [773, 407] on div "טקסט" at bounding box center [718, 416] width 183 height 34
click at [794, 404] on label "טקסט" at bounding box center [799, 404] width 19 height 11
click at [794, 412] on input "טקסט" at bounding box center [718, 422] width 183 height 21
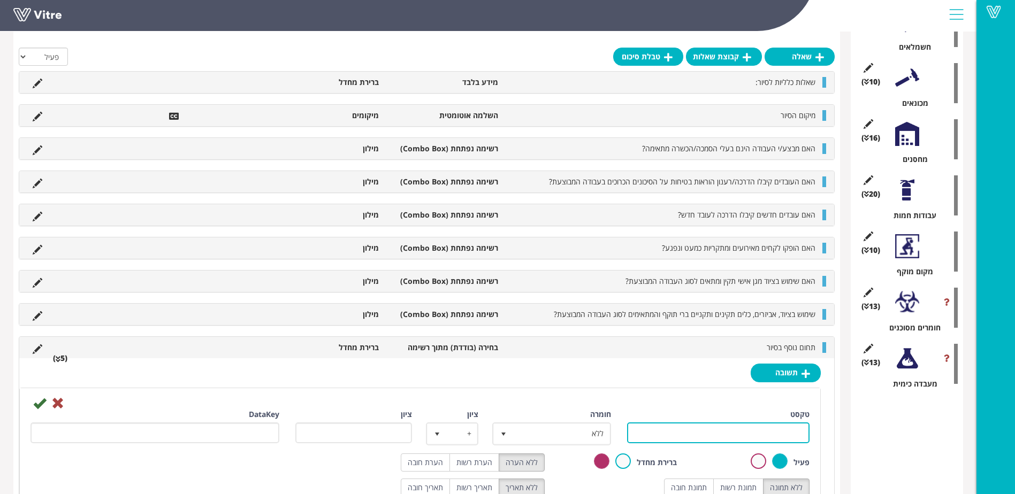
scroll to position [481, 0]
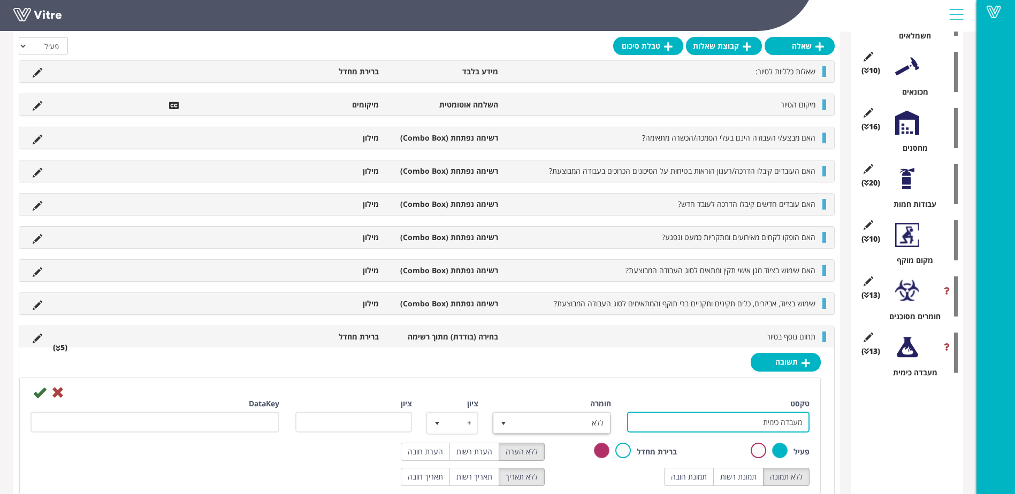
type input "מעבדה כימית"
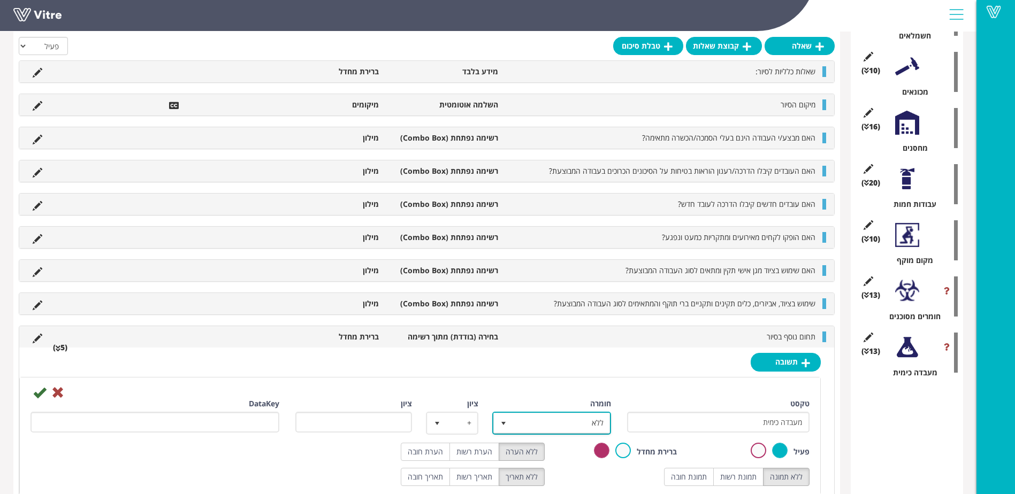
click at [586, 417] on span "ללא" at bounding box center [561, 423] width 97 height 19
click at [626, 449] on label at bounding box center [623, 451] width 16 height 16
click at [0, 0] on input "radio" at bounding box center [0, 0] width 0 height 0
click at [37, 391] on icon at bounding box center [39, 392] width 13 height 13
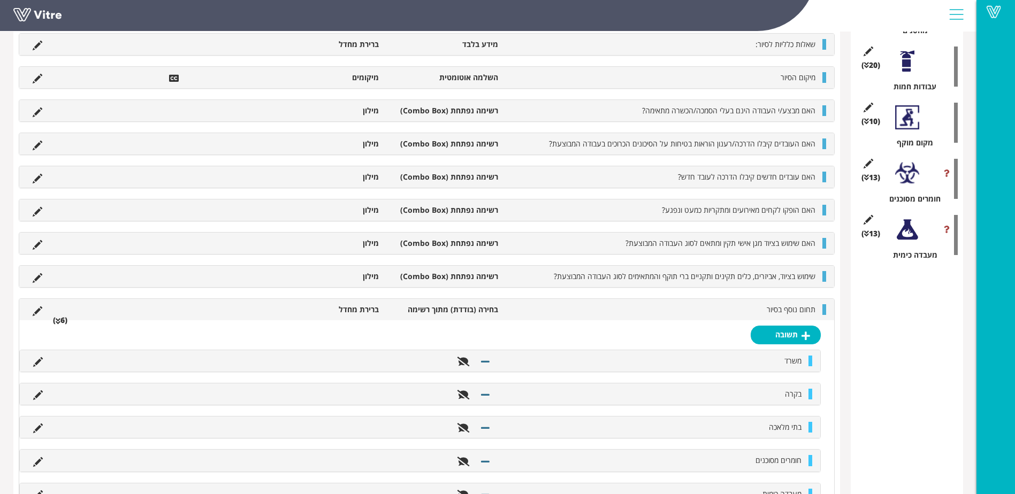
scroll to position [610, 0]
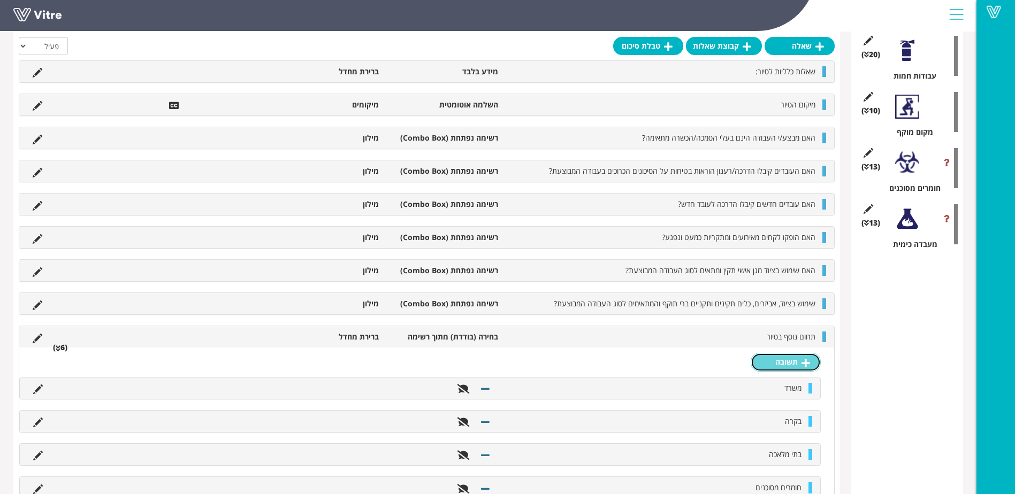
click at [805, 361] on icon at bounding box center [805, 363] width 9 height 10
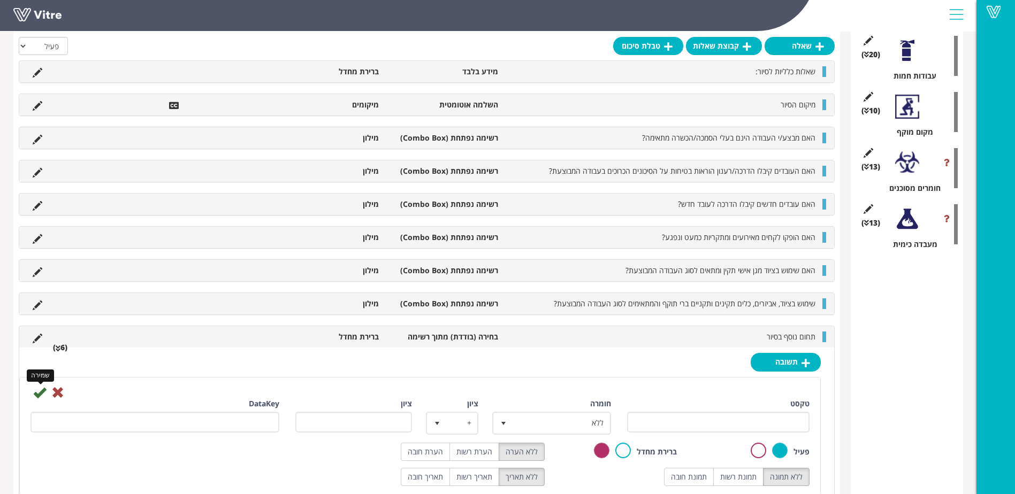
click at [38, 391] on icon at bounding box center [39, 392] width 13 height 13
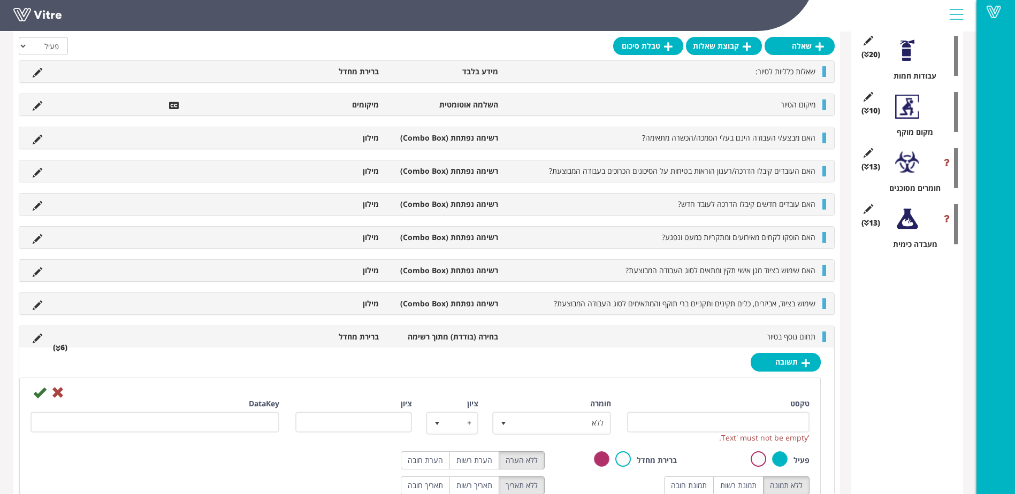
click at [40, 392] on icon at bounding box center [39, 392] width 13 height 13
drag, startPoint x: 54, startPoint y: 392, endPoint x: 60, endPoint y: 392, distance: 6.4
click at [55, 392] on icon at bounding box center [57, 392] width 13 height 13
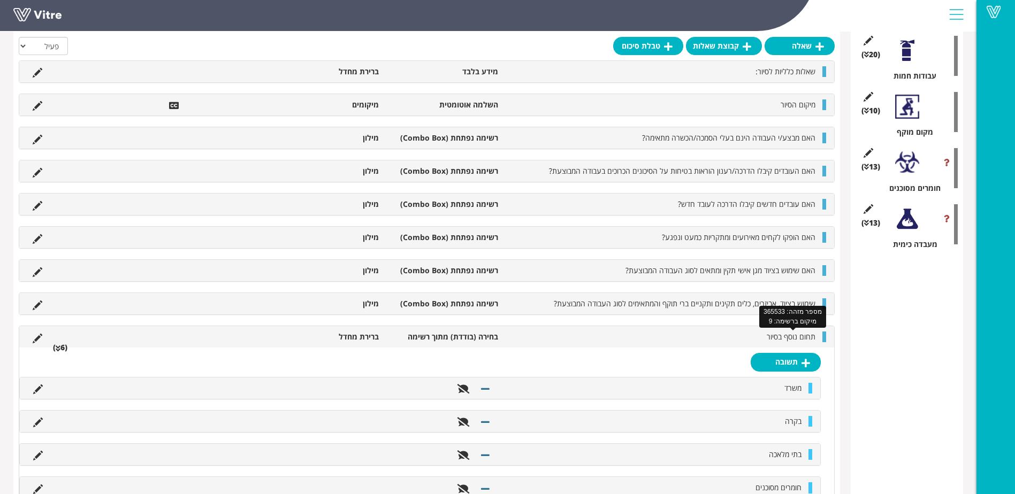
click at [802, 332] on span "תחום נוסף בסיור" at bounding box center [791, 337] width 49 height 10
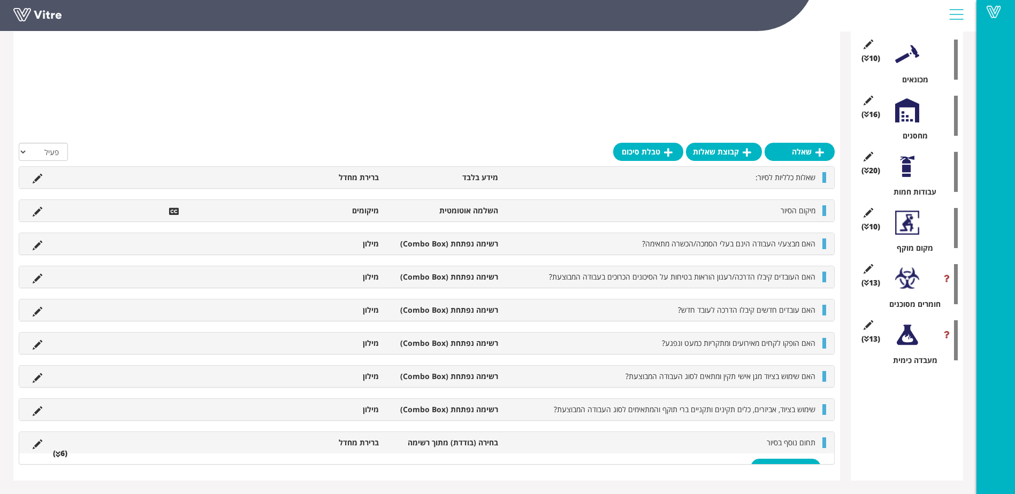
scroll to position [389, 0]
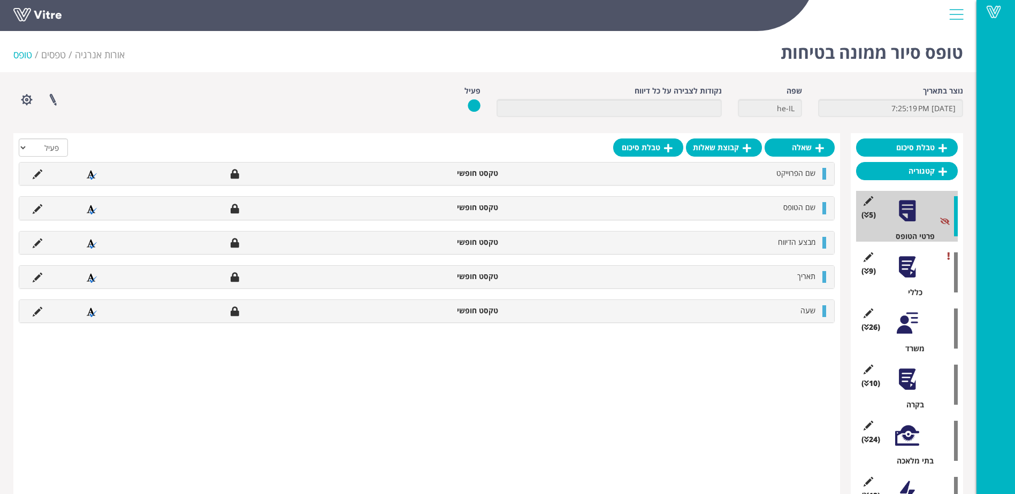
click at [912, 270] on div at bounding box center [907, 267] width 24 height 24
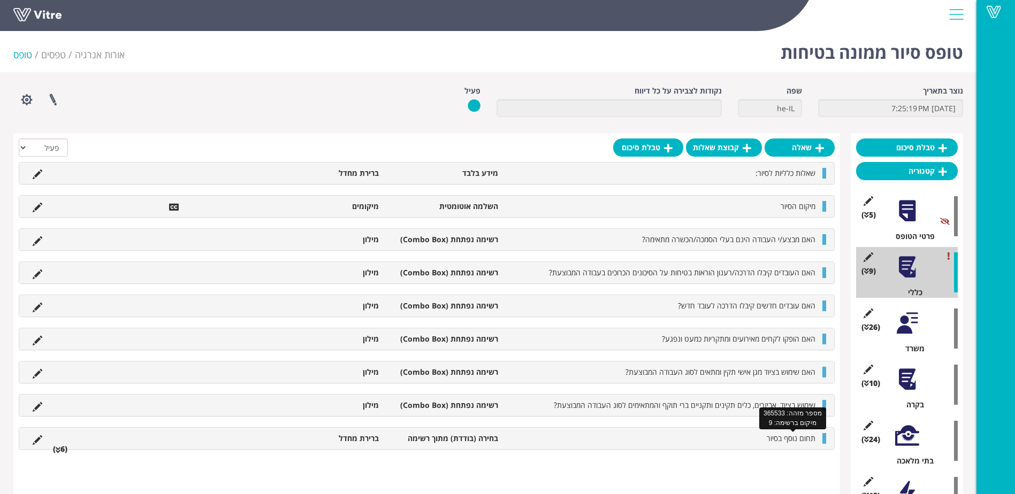
click at [788, 436] on span "תחום נוסף בסיור" at bounding box center [791, 438] width 49 height 10
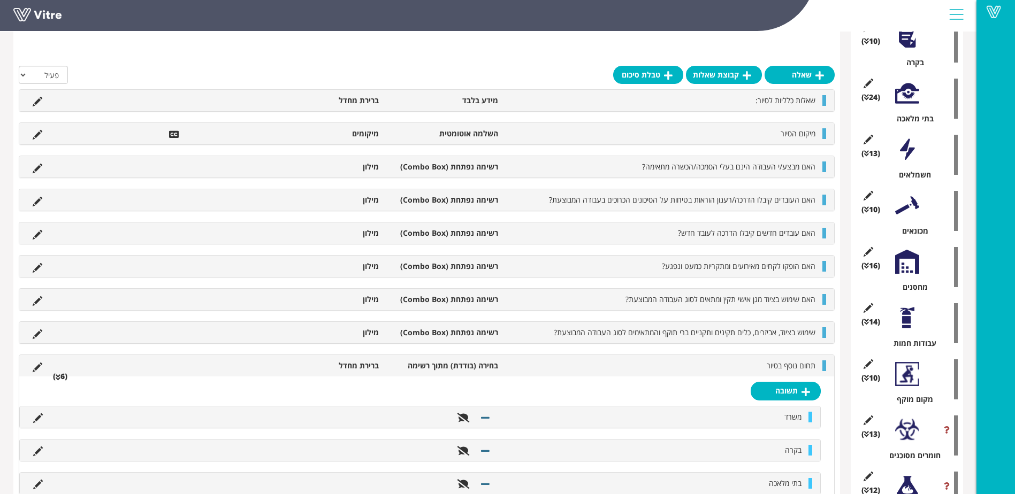
scroll to position [374, 0]
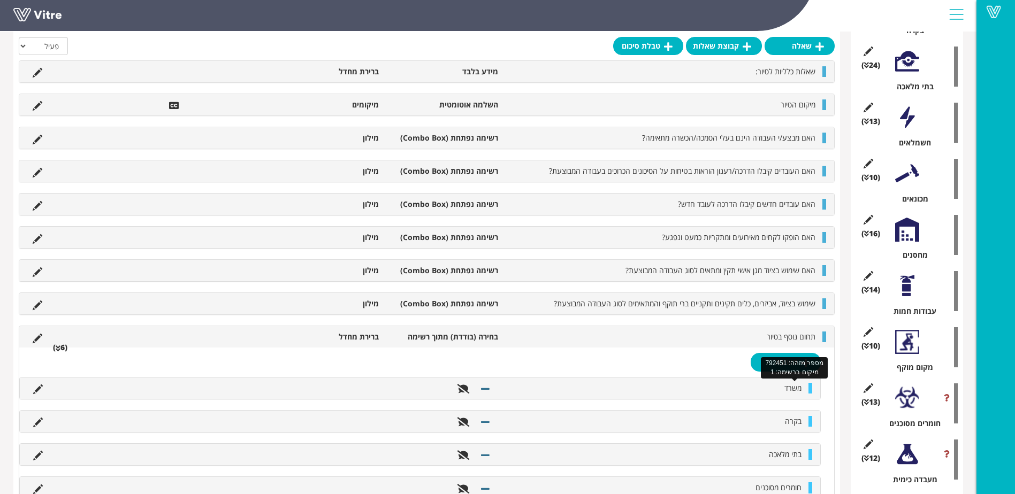
click at [793, 389] on span "משרד" at bounding box center [792, 388] width 17 height 10
click at [37, 389] on icon at bounding box center [38, 390] width 10 height 10
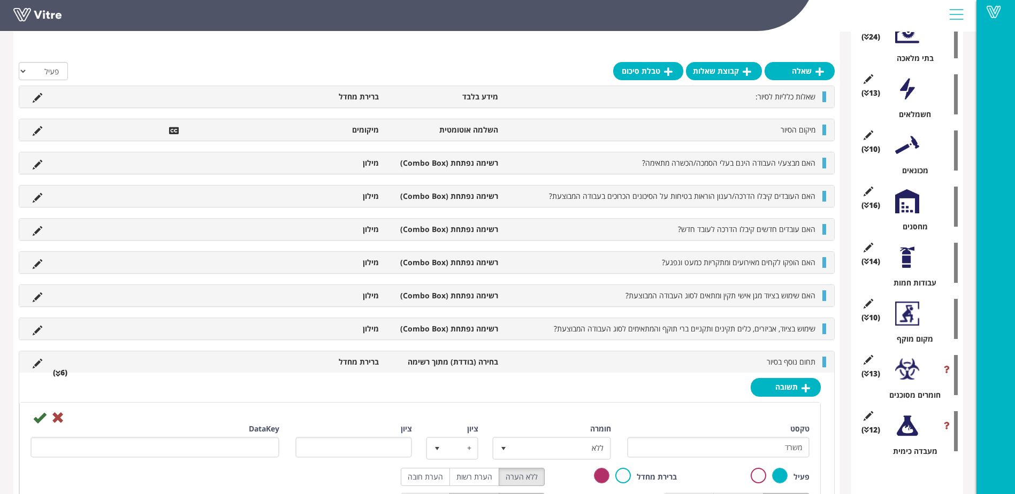
scroll to position [428, 0]
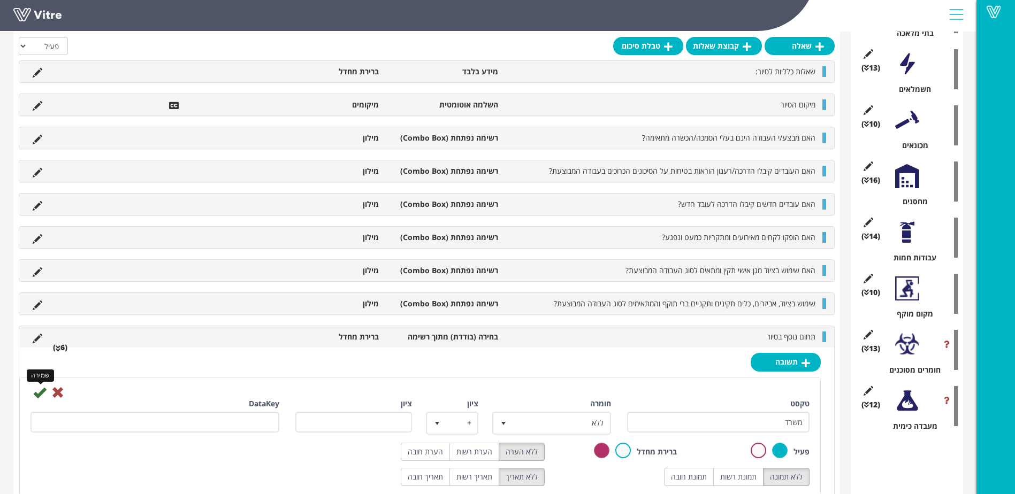
click at [37, 392] on icon at bounding box center [39, 392] width 13 height 13
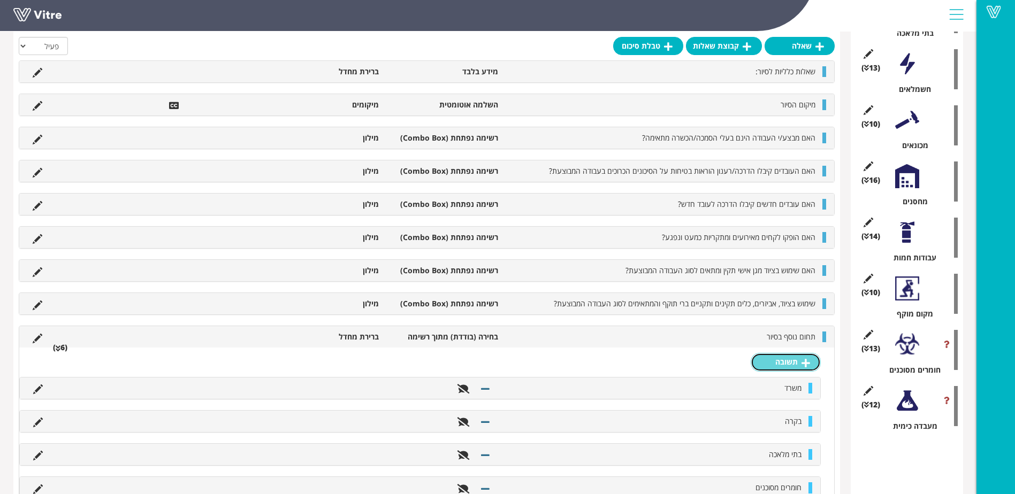
click at [806, 364] on icon at bounding box center [805, 363] width 9 height 10
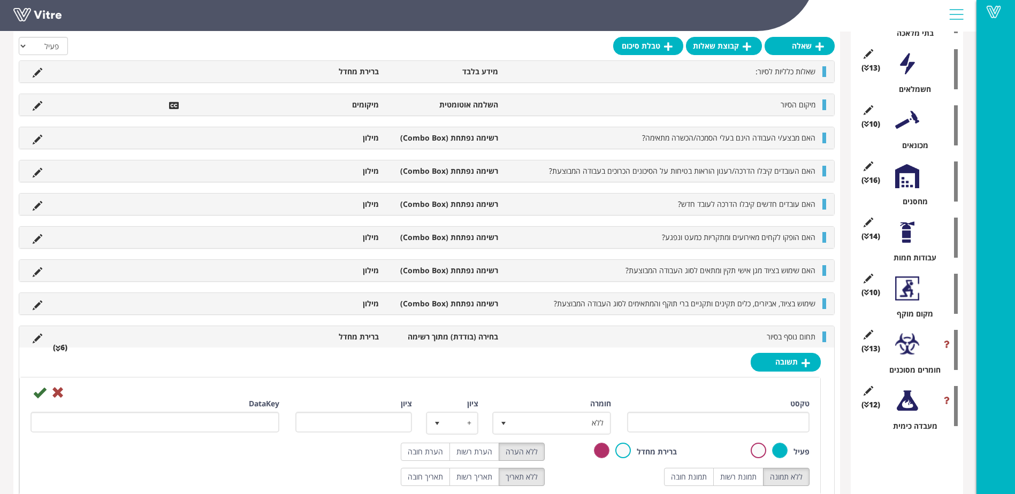
click at [790, 406] on div "טקסט" at bounding box center [718, 416] width 183 height 34
click at [781, 402] on div "טקסט" at bounding box center [718, 416] width 183 height 34
click at [767, 419] on input "טקסט" at bounding box center [718, 422] width 183 height 21
type input "מעבדה כימית"
click at [37, 395] on icon at bounding box center [39, 392] width 13 height 13
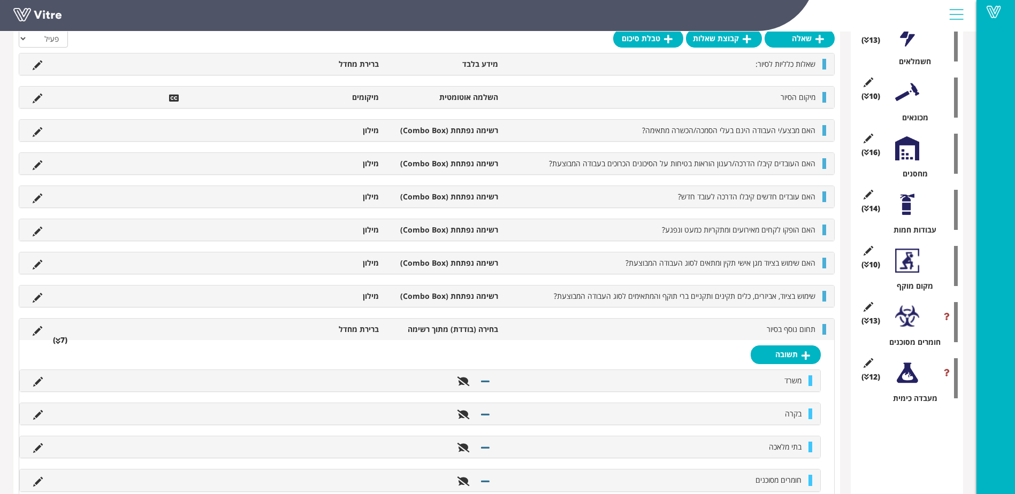
scroll to position [481, 0]
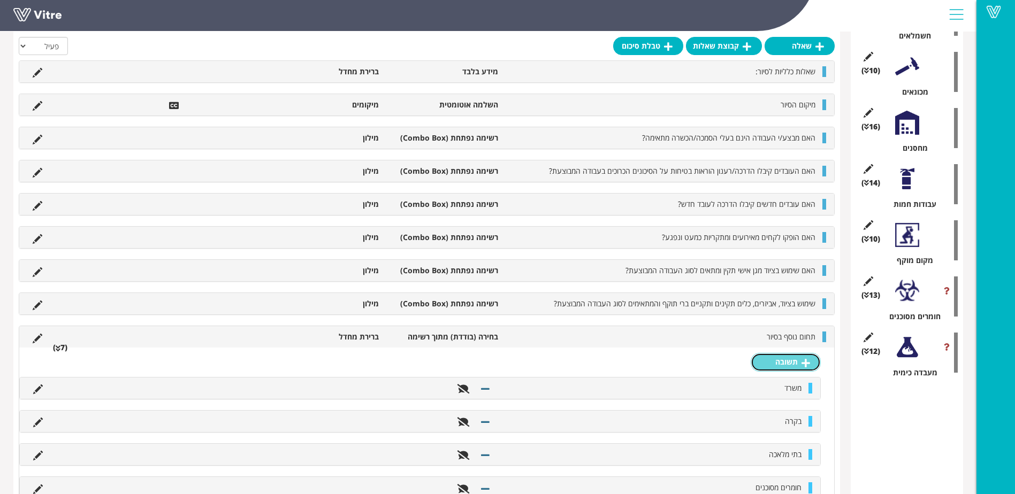
click at [799, 362] on link "תשובה" at bounding box center [786, 362] width 70 height 18
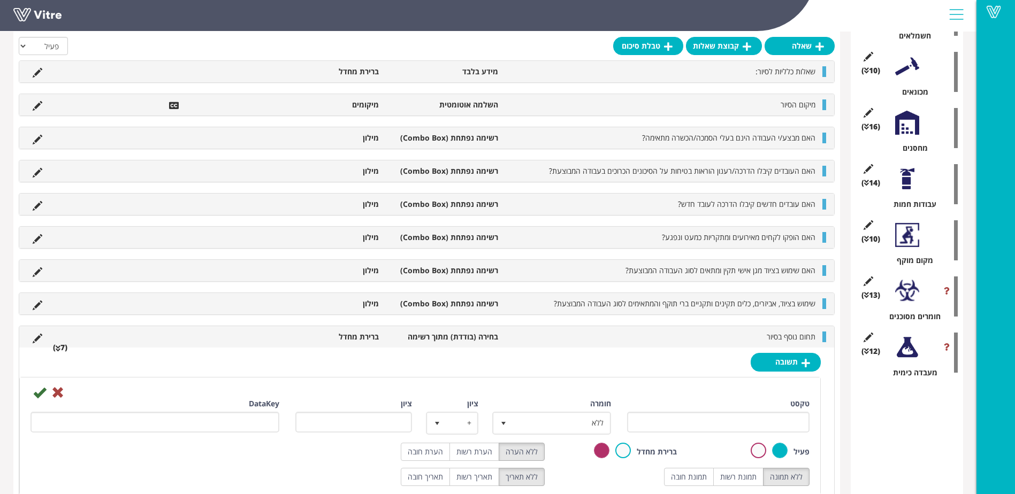
click at [761, 410] on div "טקסט" at bounding box center [718, 416] width 183 height 34
click at [761, 421] on input "טקסט" at bounding box center [718, 422] width 183 height 21
type input "מקום מוקף"
click at [36, 392] on icon at bounding box center [39, 392] width 13 height 13
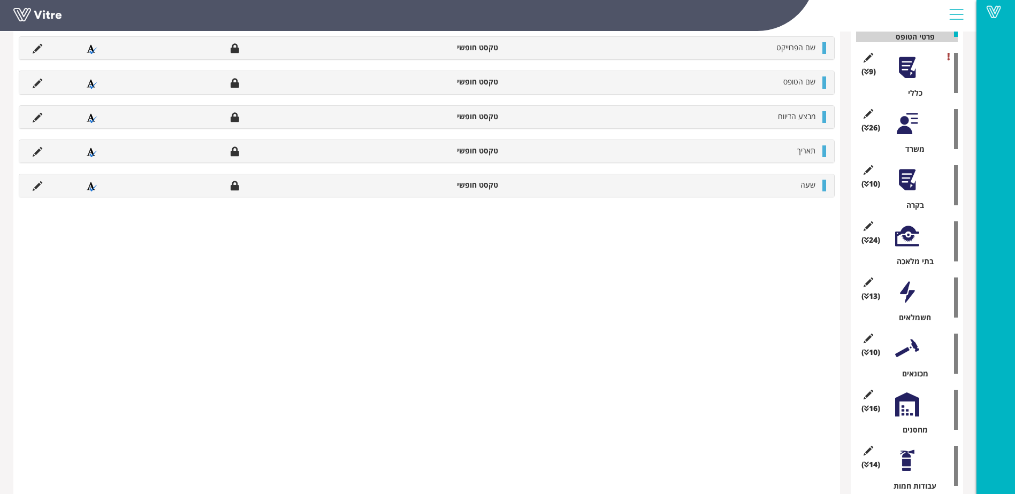
scroll to position [175, 0]
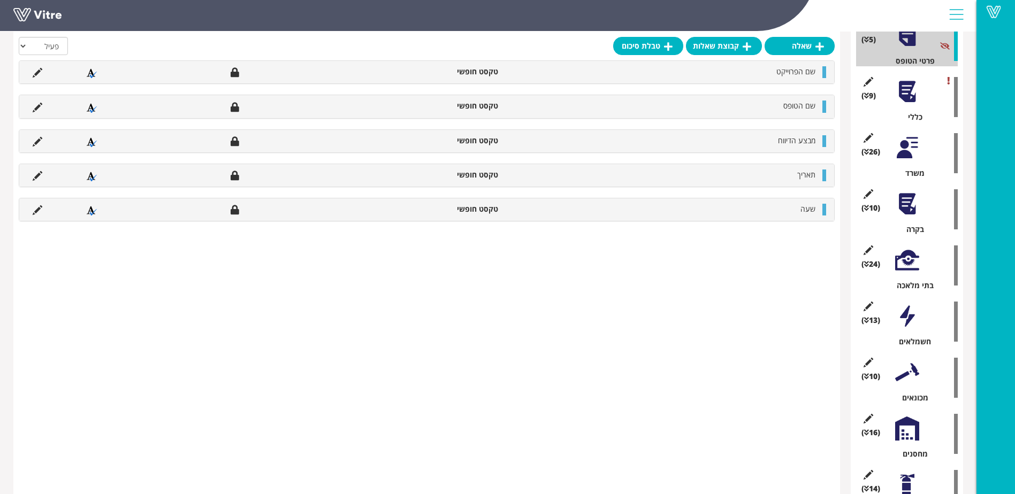
click at [909, 93] on div at bounding box center [907, 92] width 24 height 24
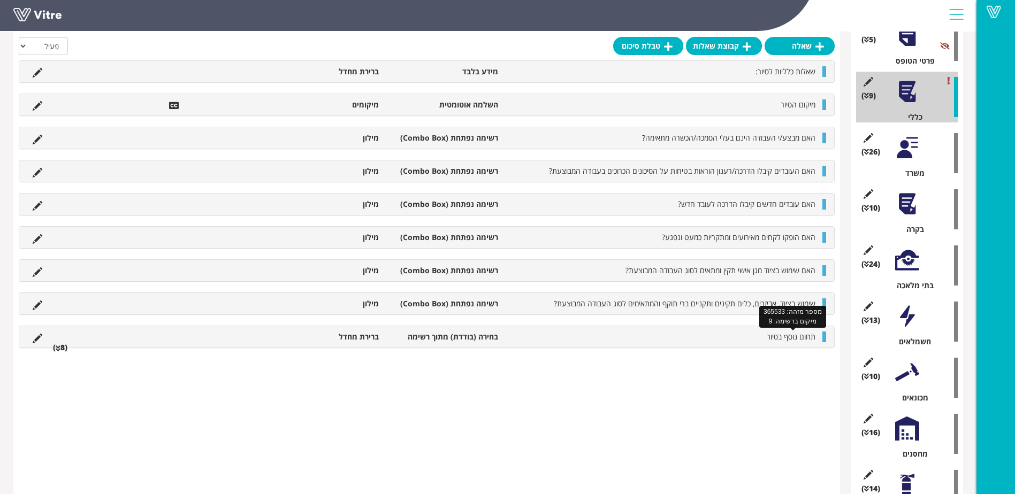
click at [795, 336] on span "תחום נוסף בסיור" at bounding box center [791, 337] width 49 height 10
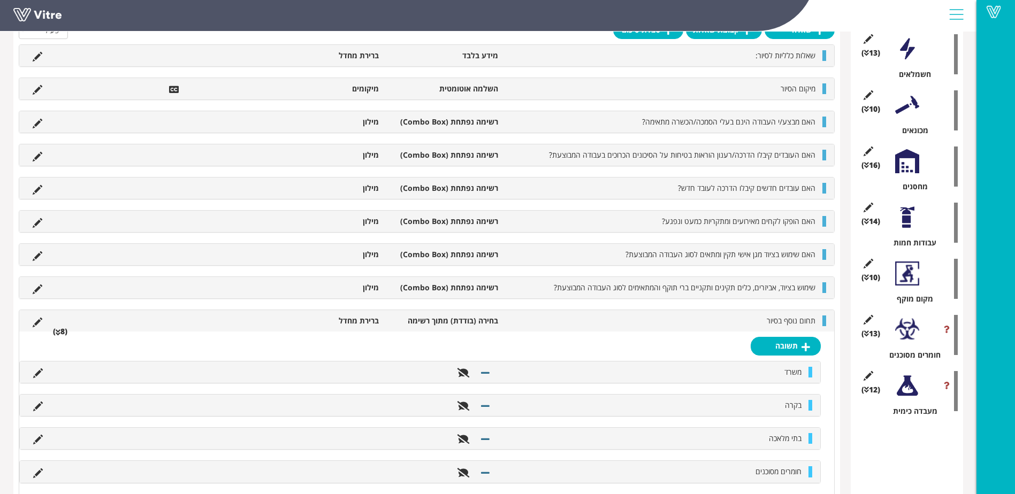
scroll to position [389, 0]
